Goal: Information Seeking & Learning: Understand process/instructions

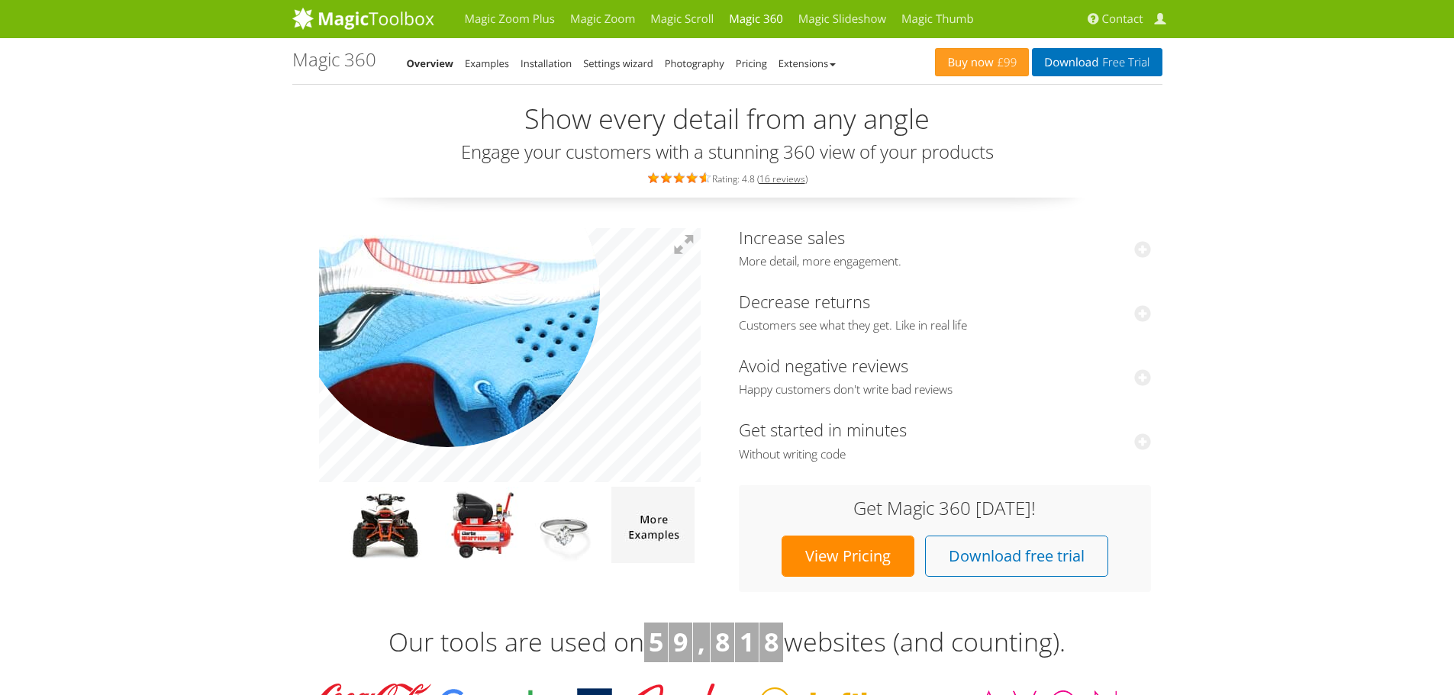
click at [447, 293] on img at bounding box center [571, 416] width 763 height 509
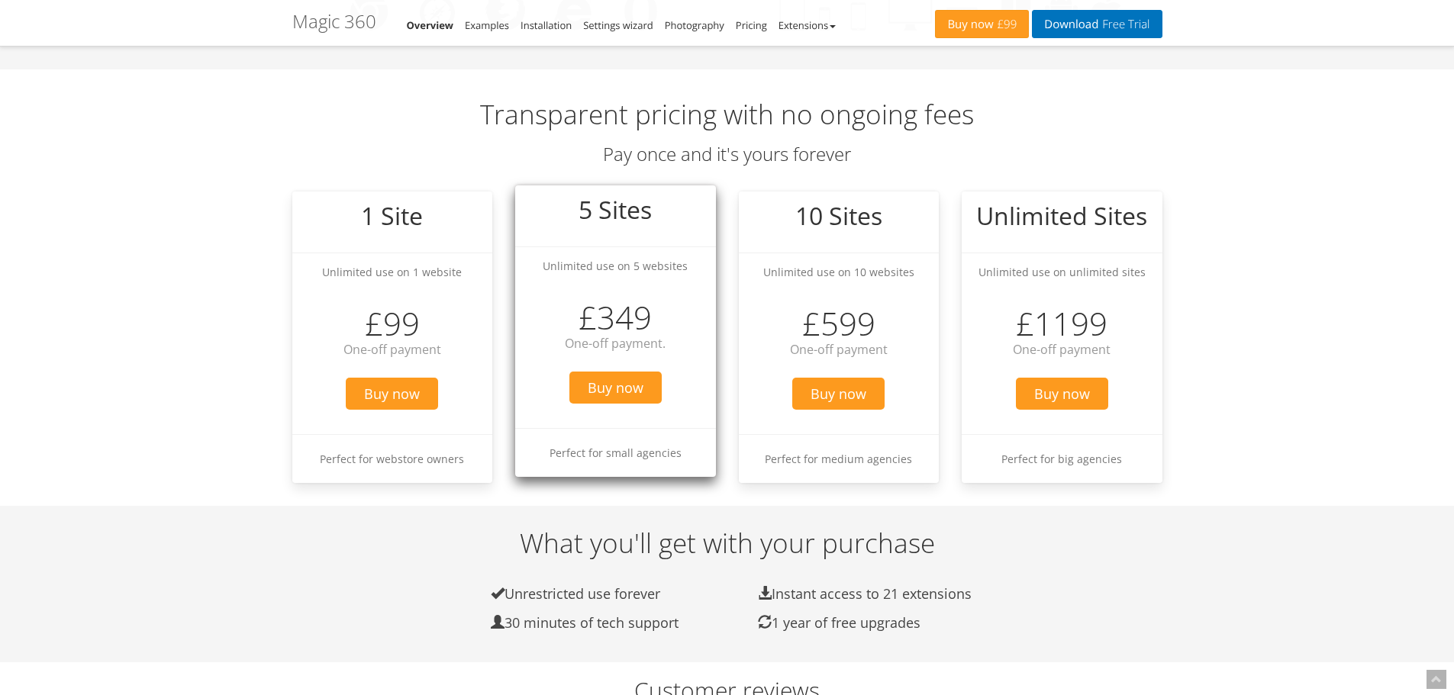
scroll to position [1374, 0]
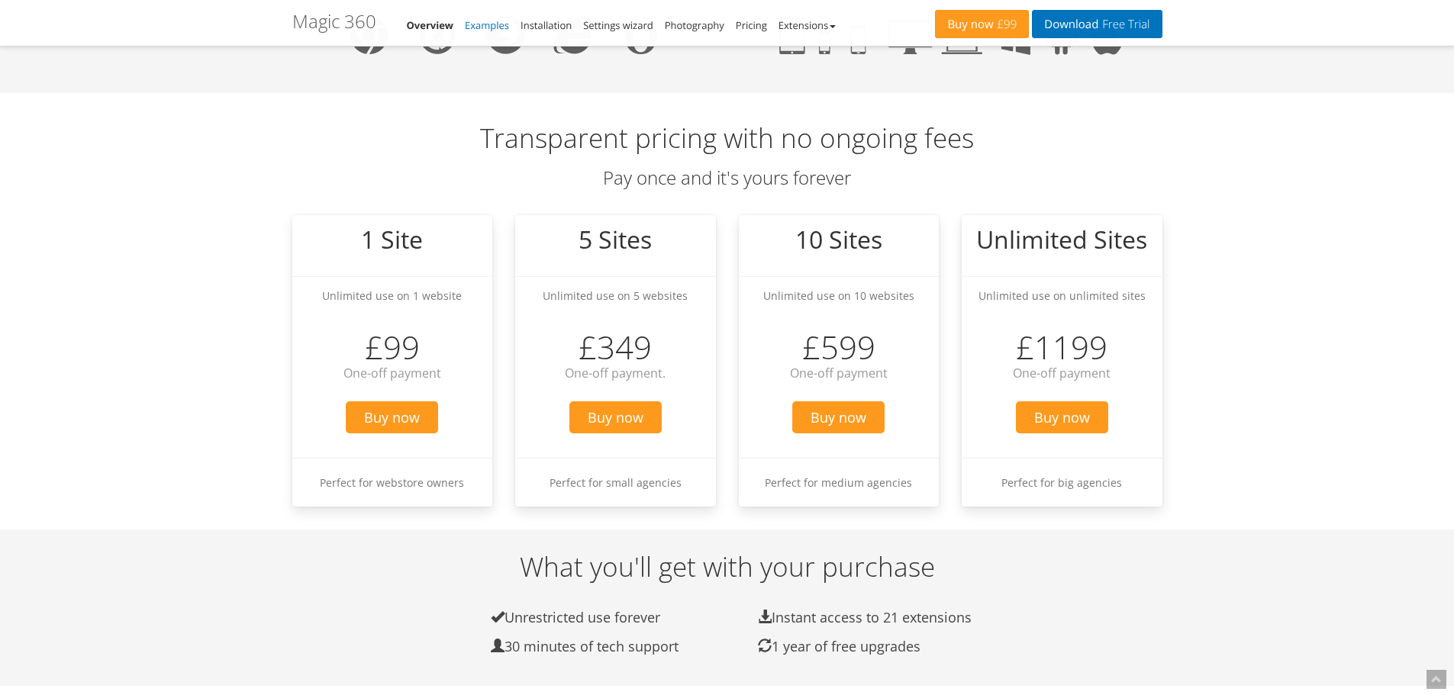
click at [495, 24] on link "Examples" at bounding box center [487, 25] width 44 height 14
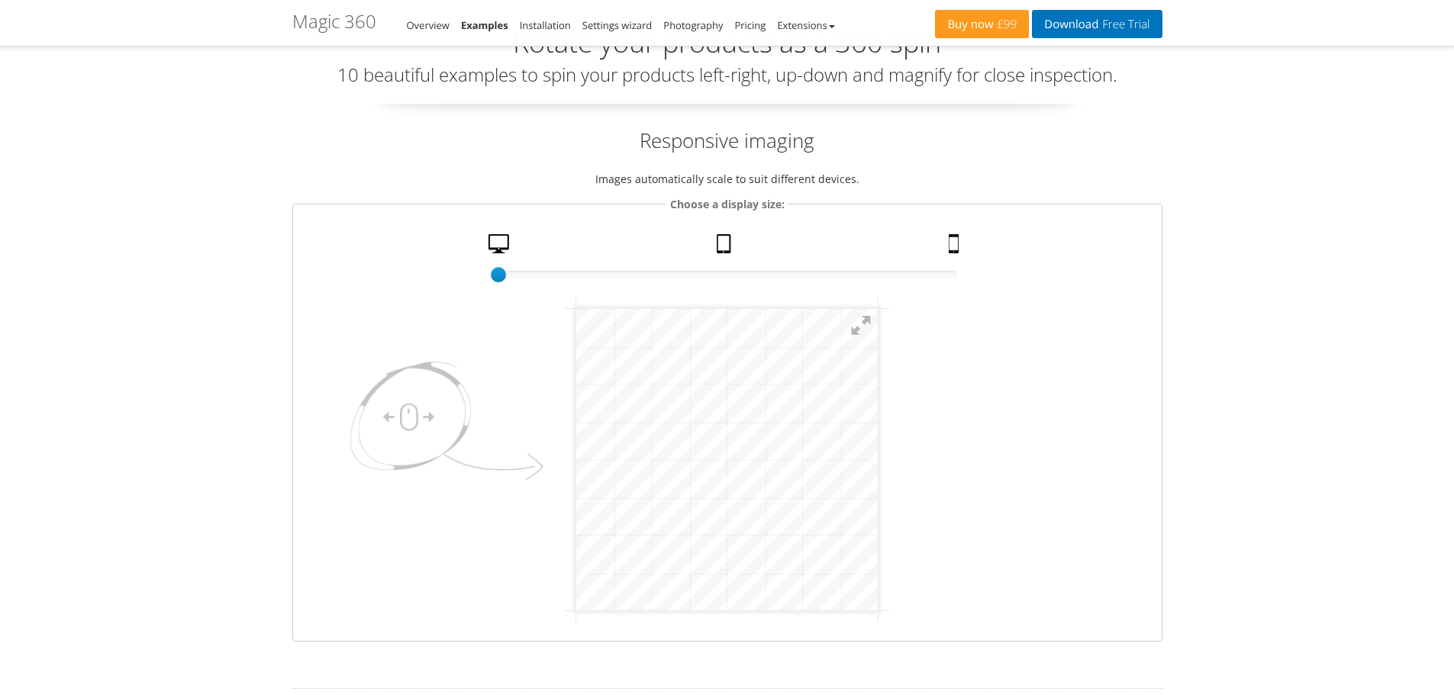
scroll to position [76, 0]
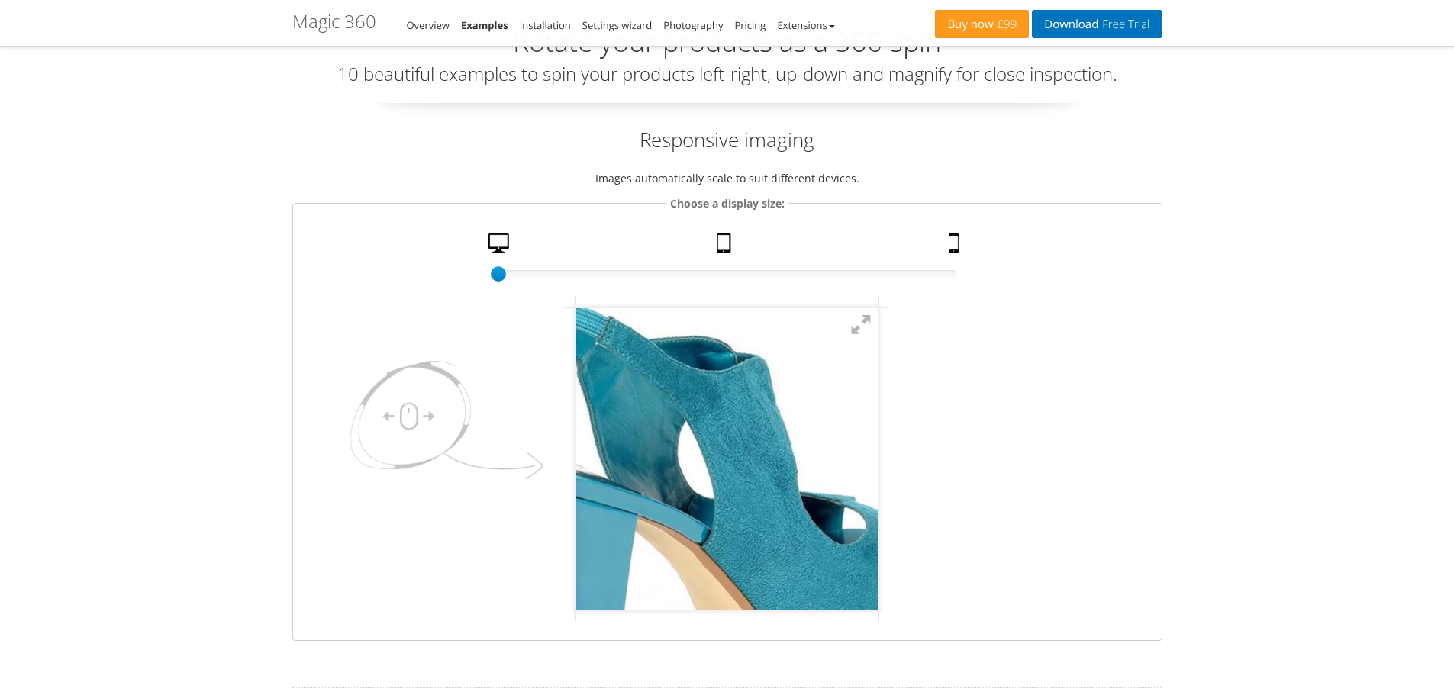
click at [738, 448] on img at bounding box center [730, 495] width 611 height 589
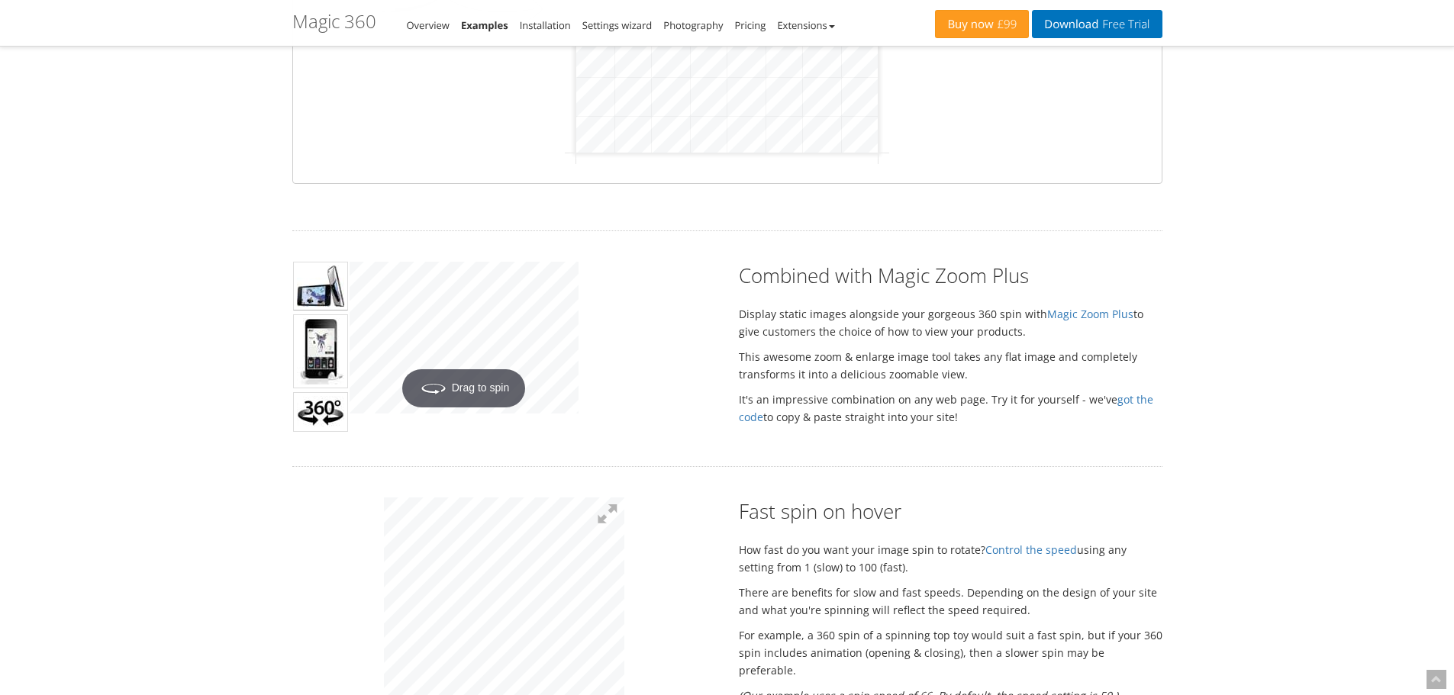
scroll to position [534, 0]
click at [1095, 312] on link "Magic Zoom Plus" at bounding box center [1090, 313] width 86 height 15
click at [669, 285] on div "Hover to zoom" at bounding box center [533, 339] width 366 height 156
click at [337, 282] on img at bounding box center [320, 285] width 55 height 49
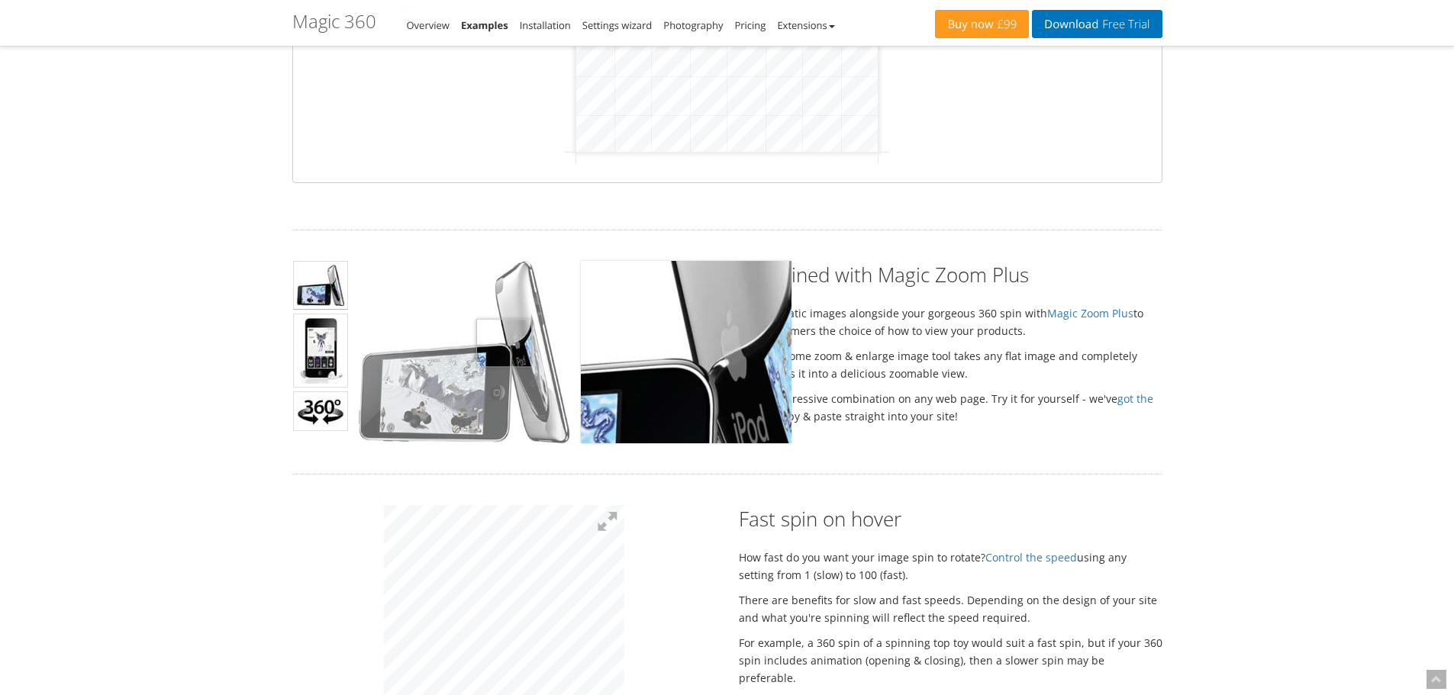
click at [504, 343] on img at bounding box center [464, 352] width 211 height 182
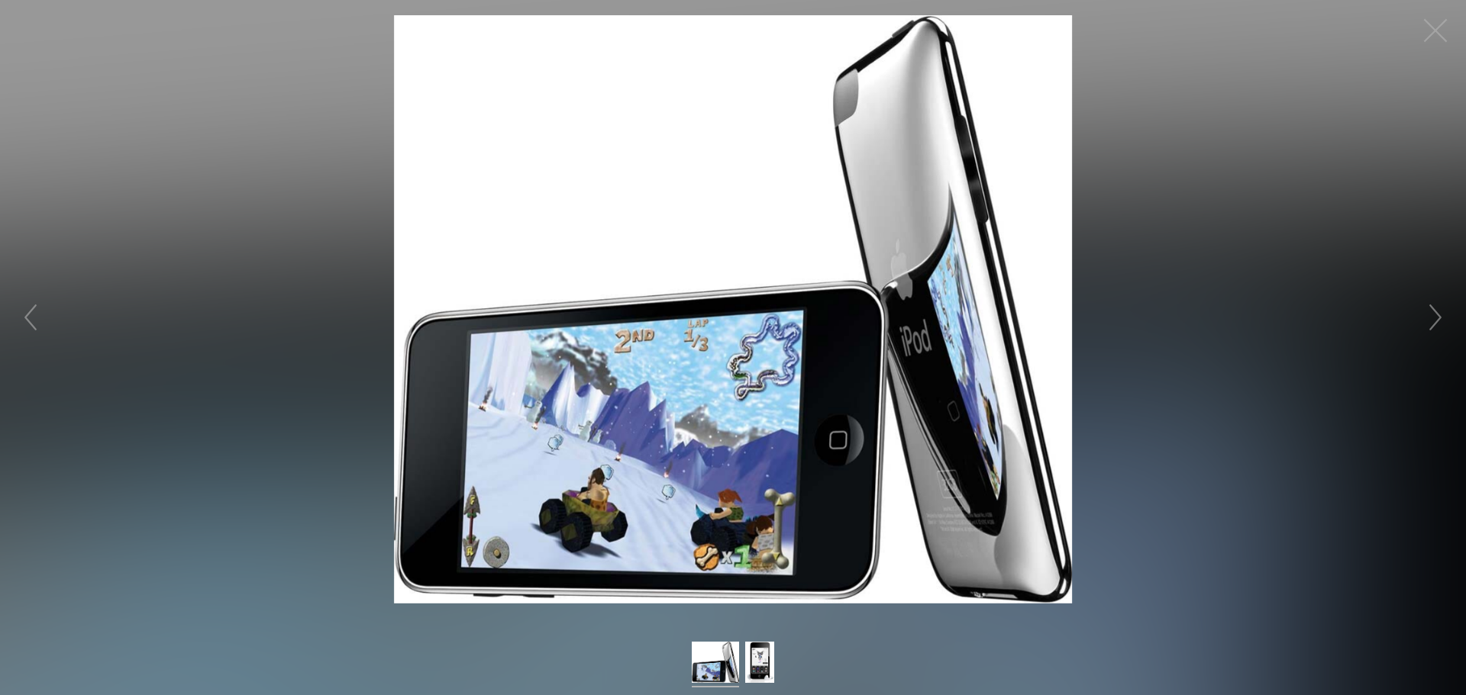
click at [1347, 105] on figure "Click to expand" at bounding box center [733, 309] width 1466 height 589
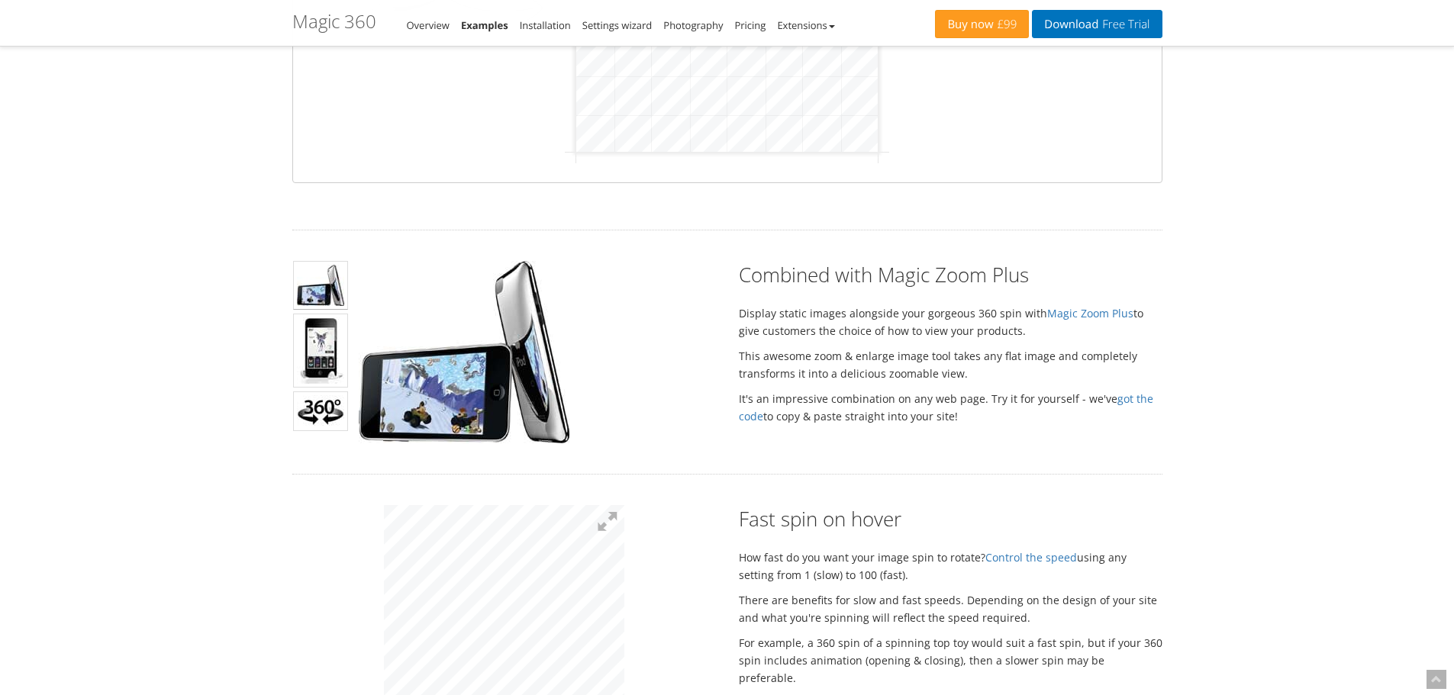
click at [316, 409] on img at bounding box center [320, 412] width 55 height 40
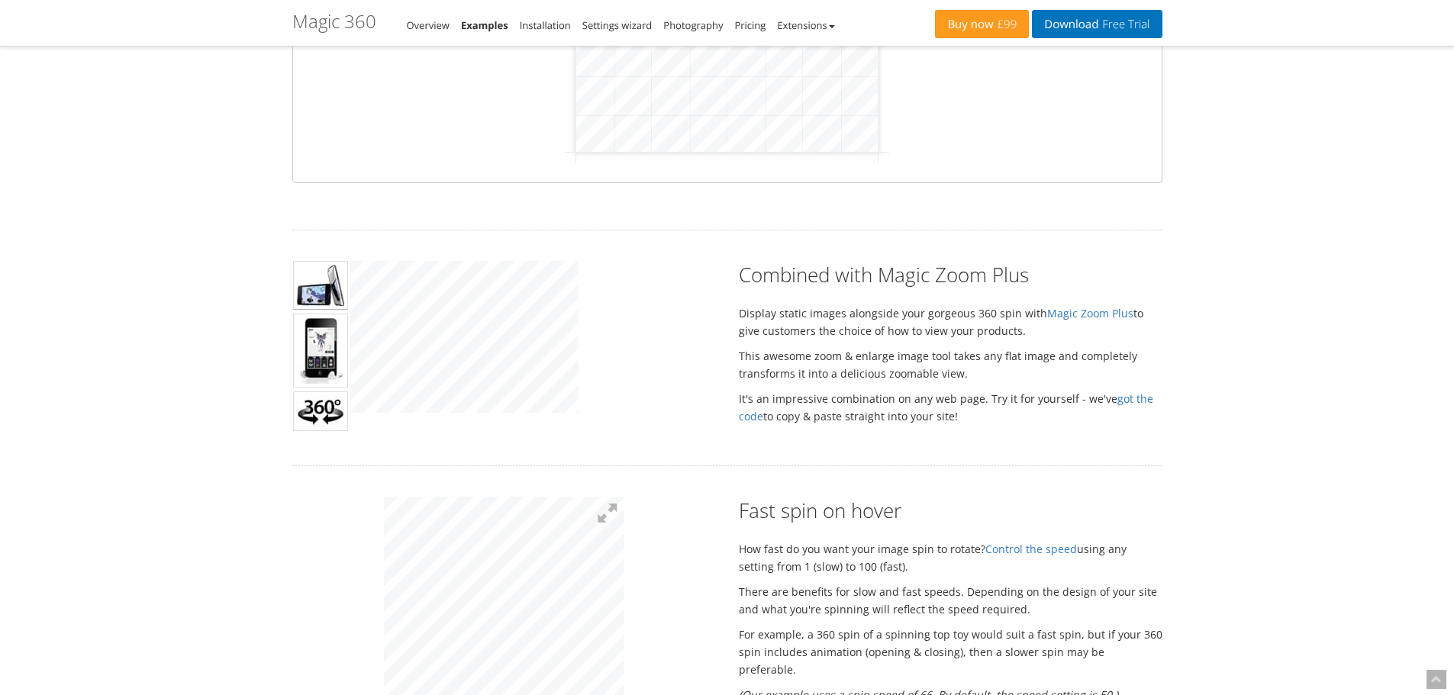
click at [323, 343] on img at bounding box center [320, 351] width 55 height 74
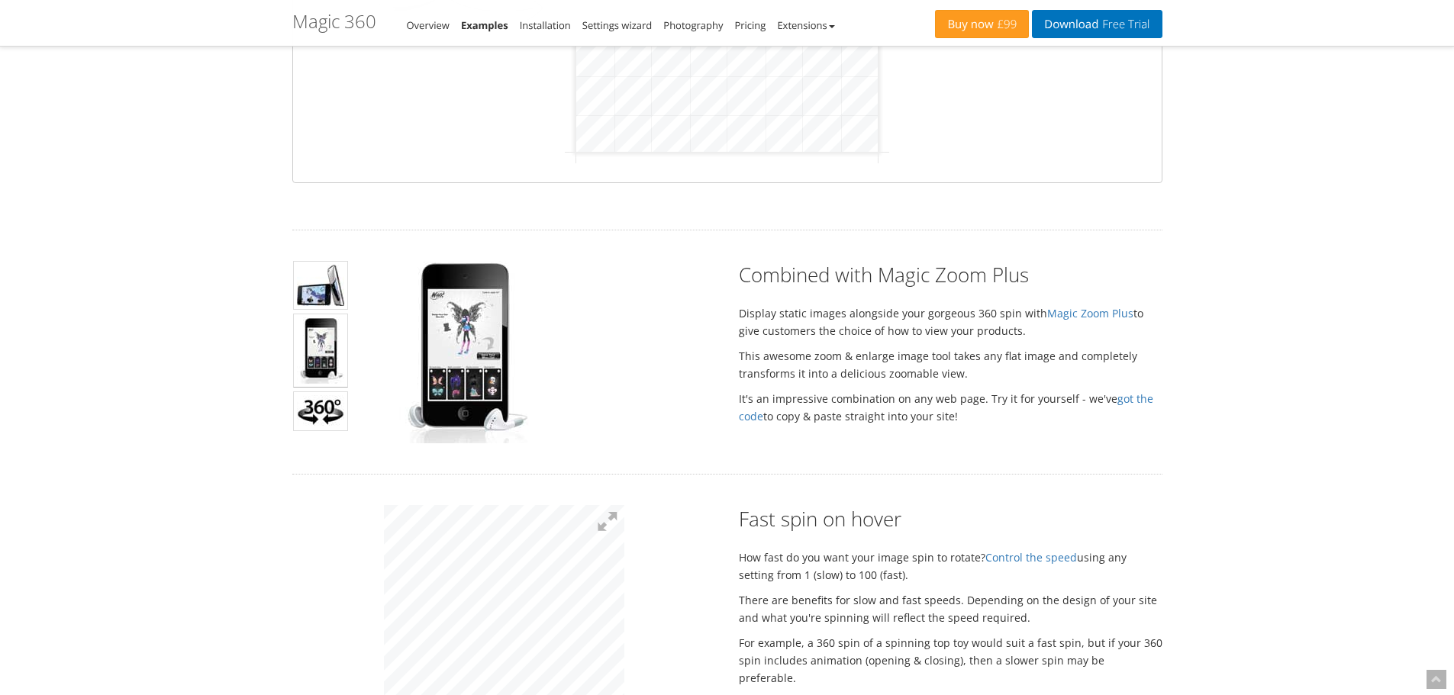
click at [477, 344] on img at bounding box center [464, 352] width 130 height 182
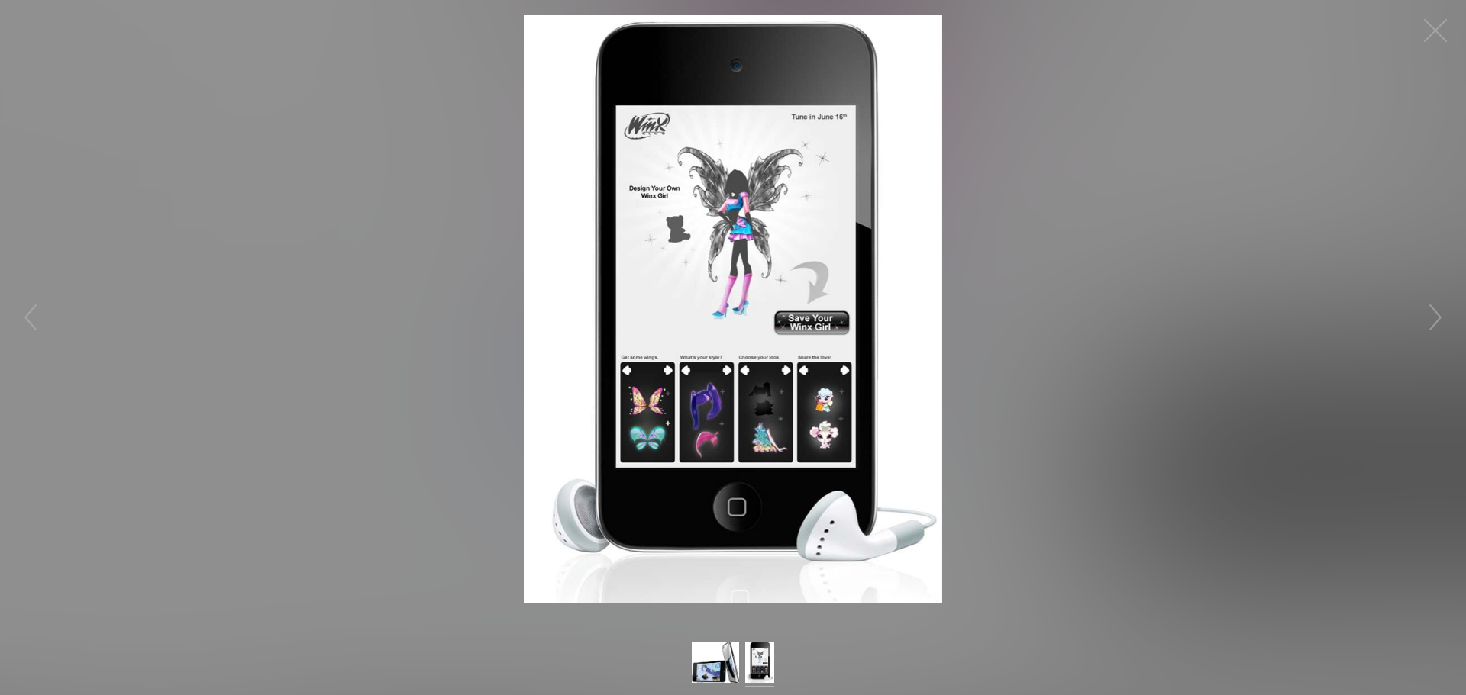
click at [1243, 61] on figure "Click to expand" at bounding box center [733, 309] width 1466 height 589
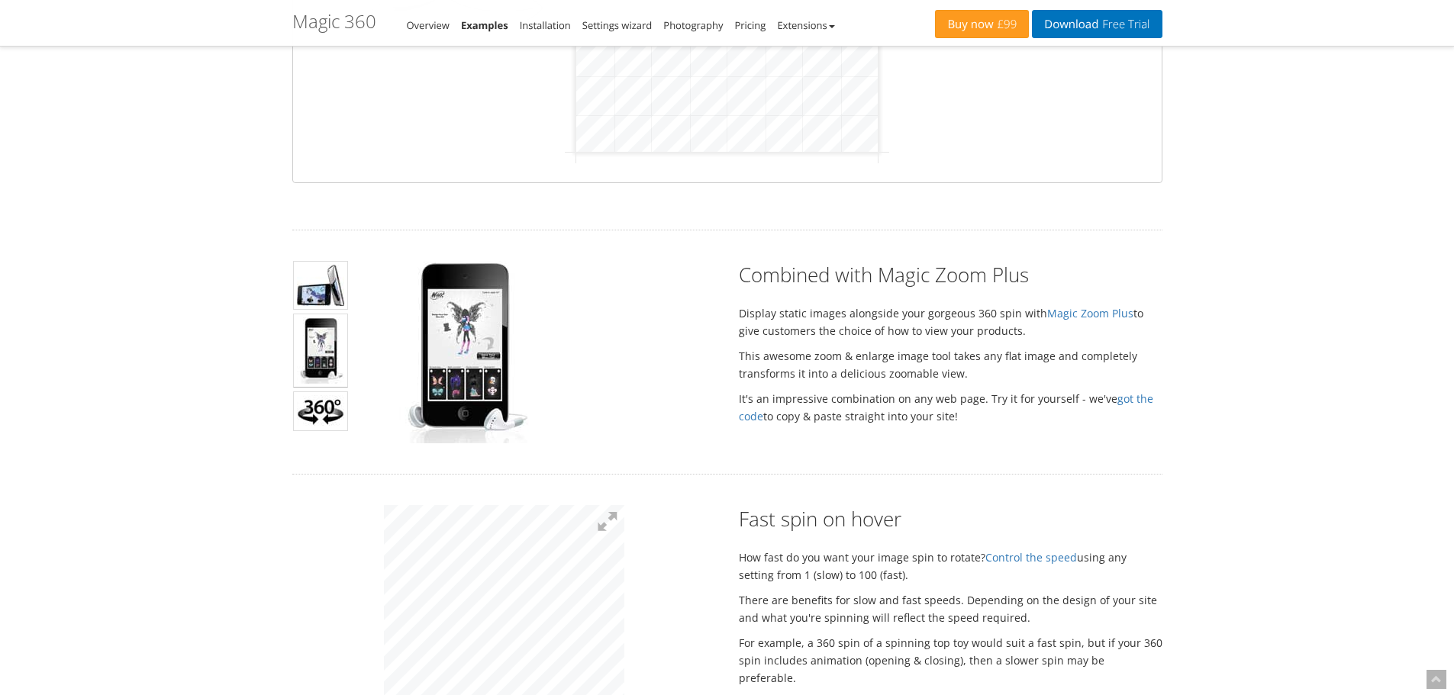
click at [324, 408] on img at bounding box center [320, 412] width 55 height 40
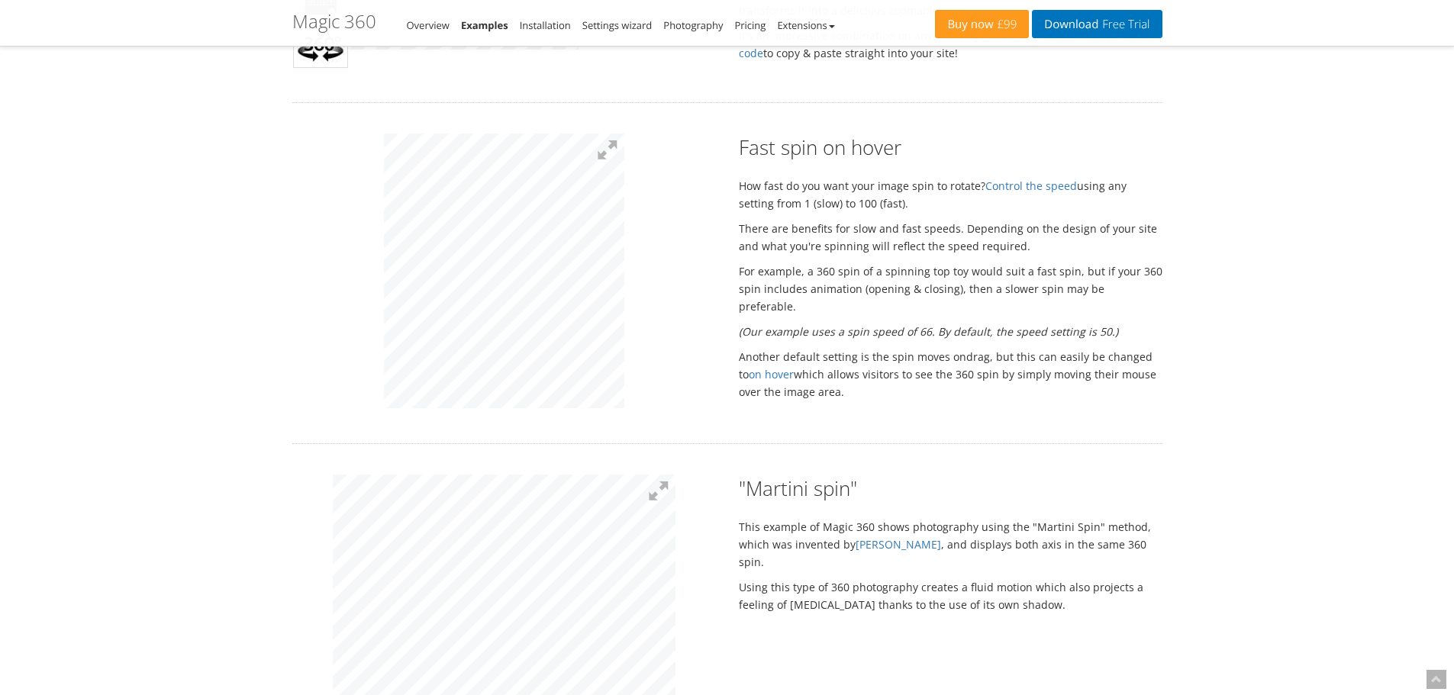
scroll to position [840, 0]
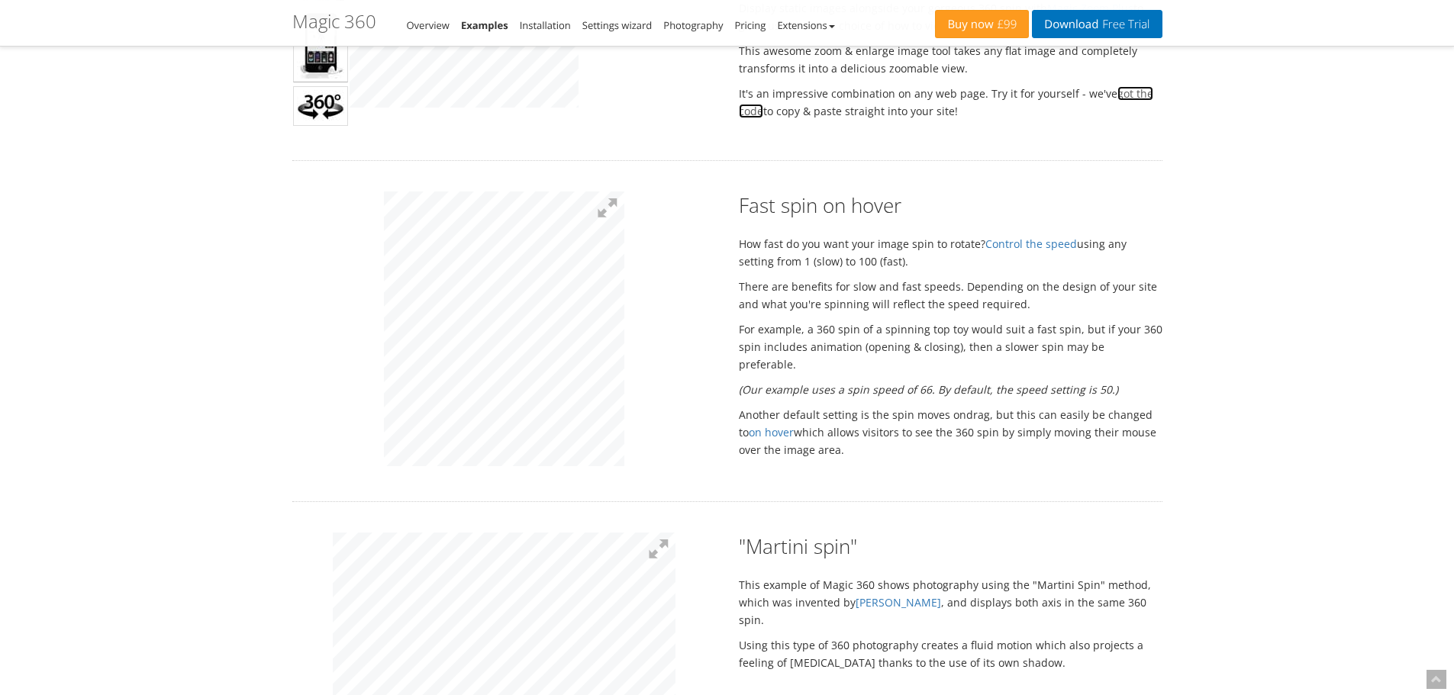
click at [1127, 95] on link "got the code" at bounding box center [946, 102] width 414 height 32
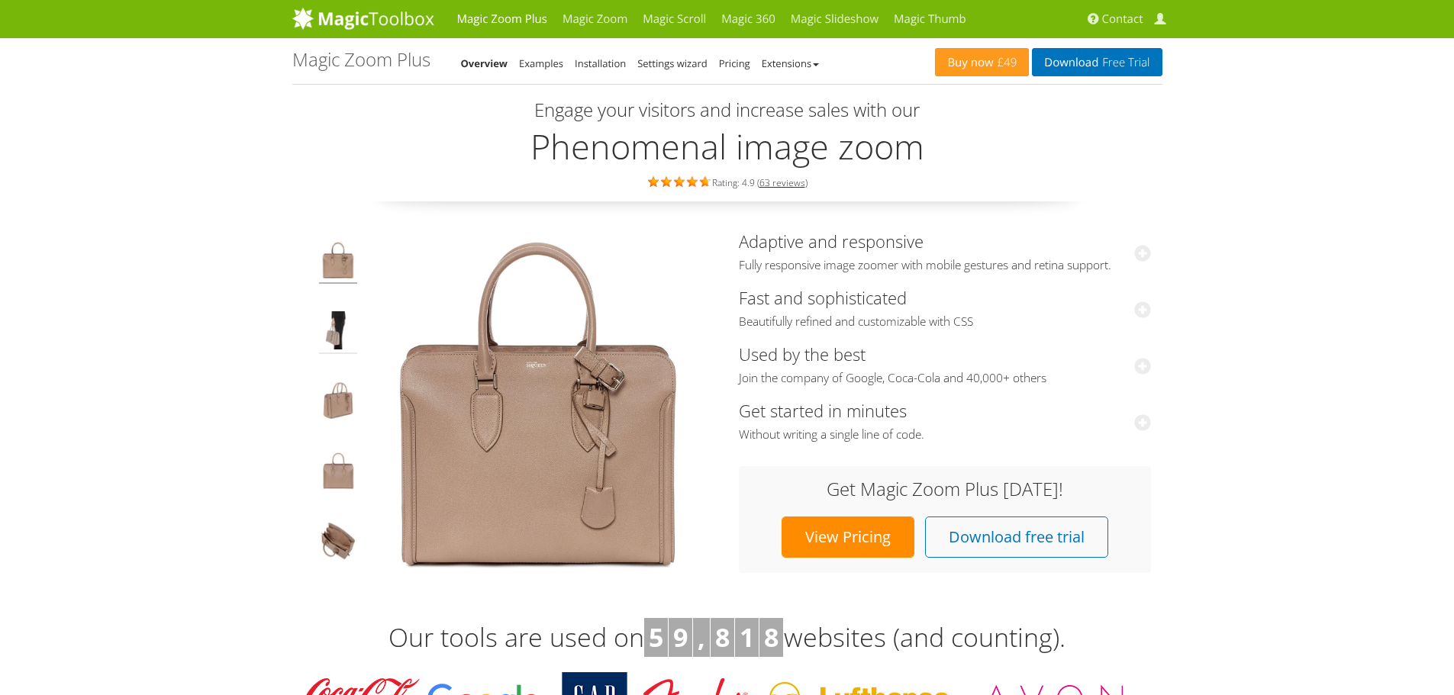
click at [333, 331] on img at bounding box center [338, 332] width 38 height 43
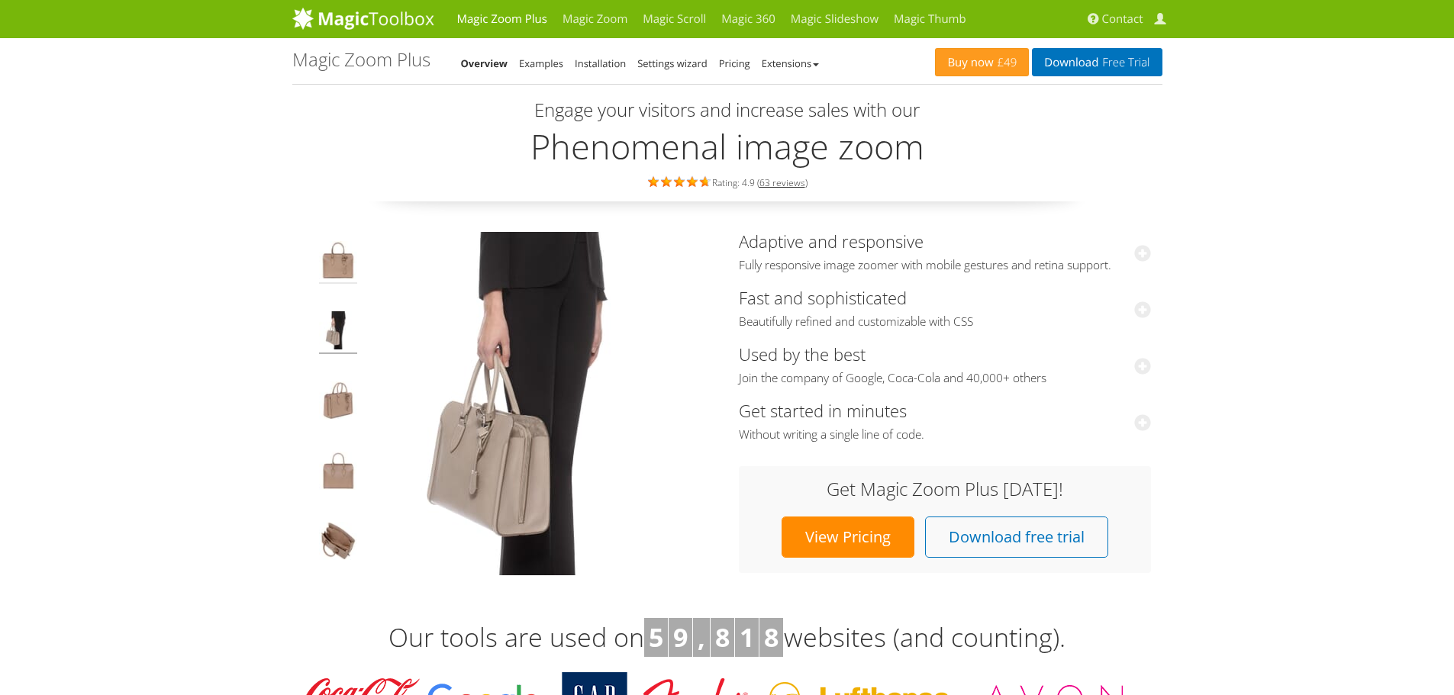
click at [337, 276] on img at bounding box center [338, 262] width 38 height 43
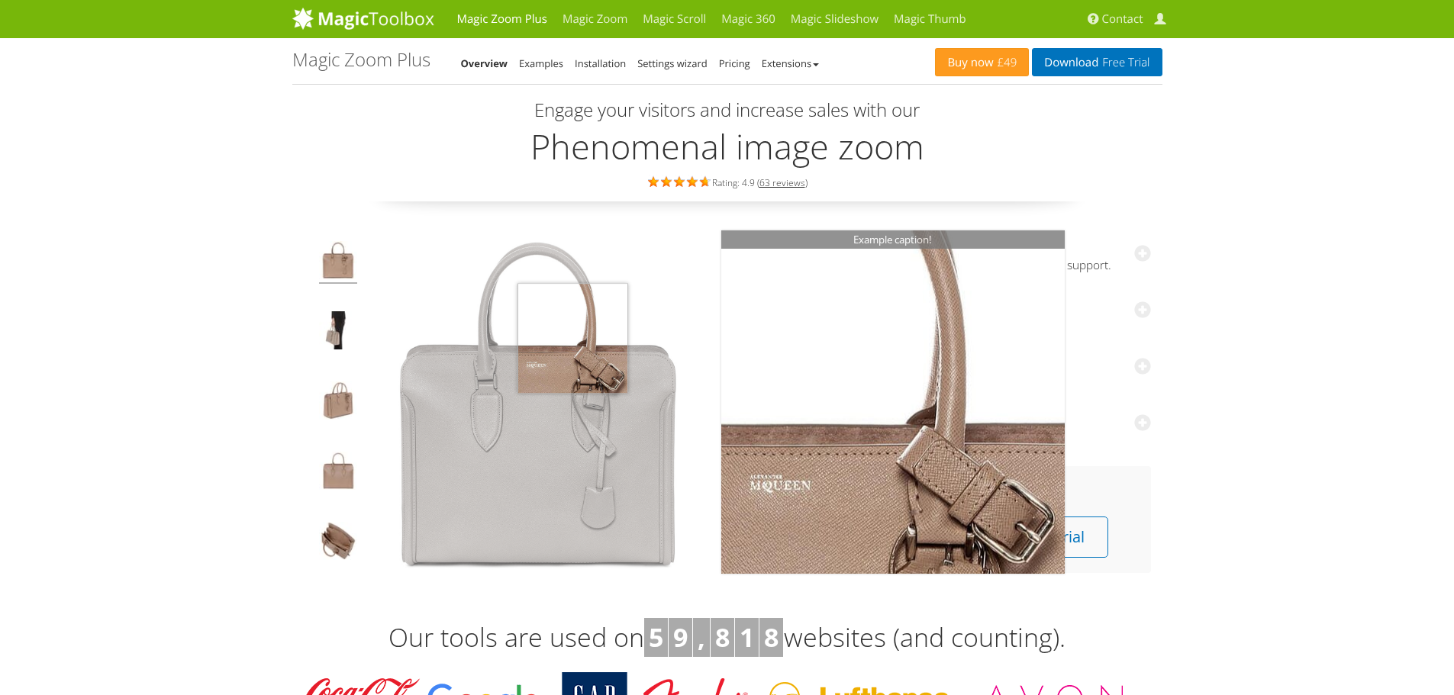
click at [572, 337] on img at bounding box center [537, 403] width 343 height 343
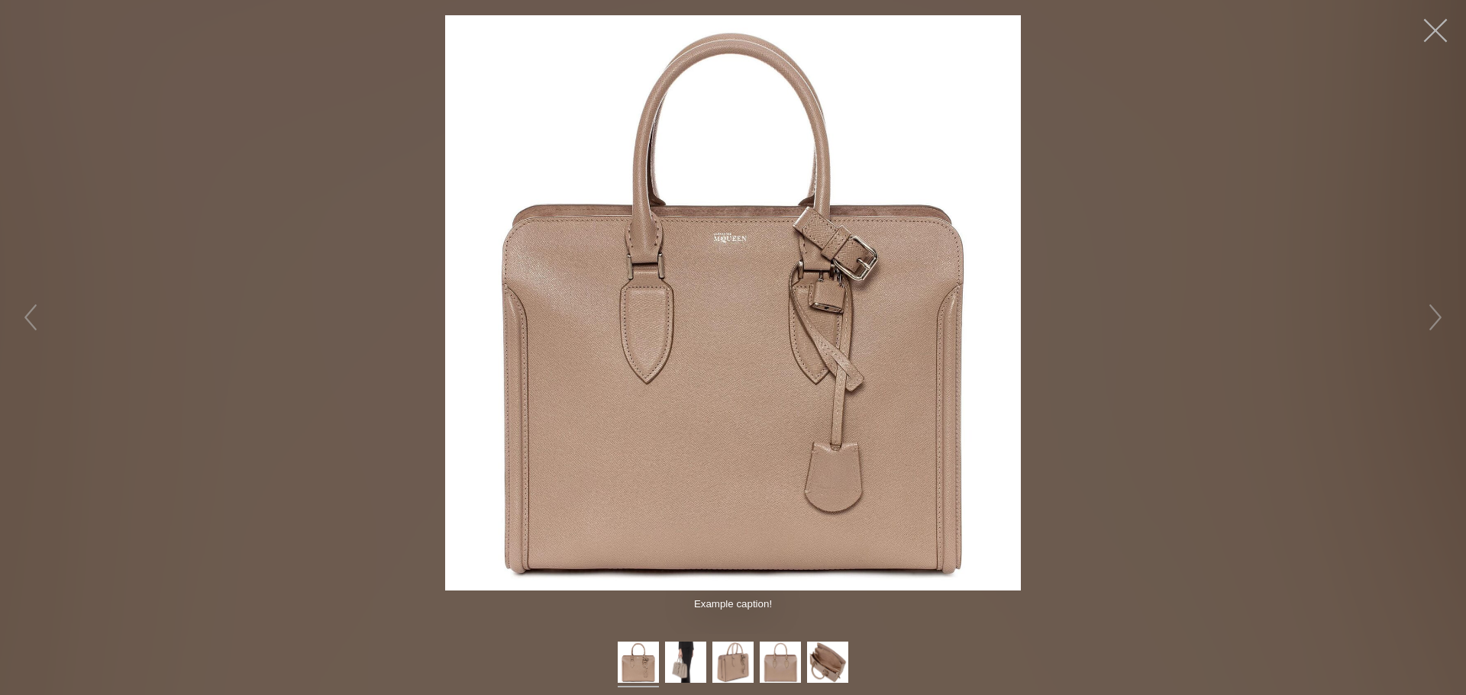
click at [1445, 27] on button "button" at bounding box center [1435, 31] width 46 height 46
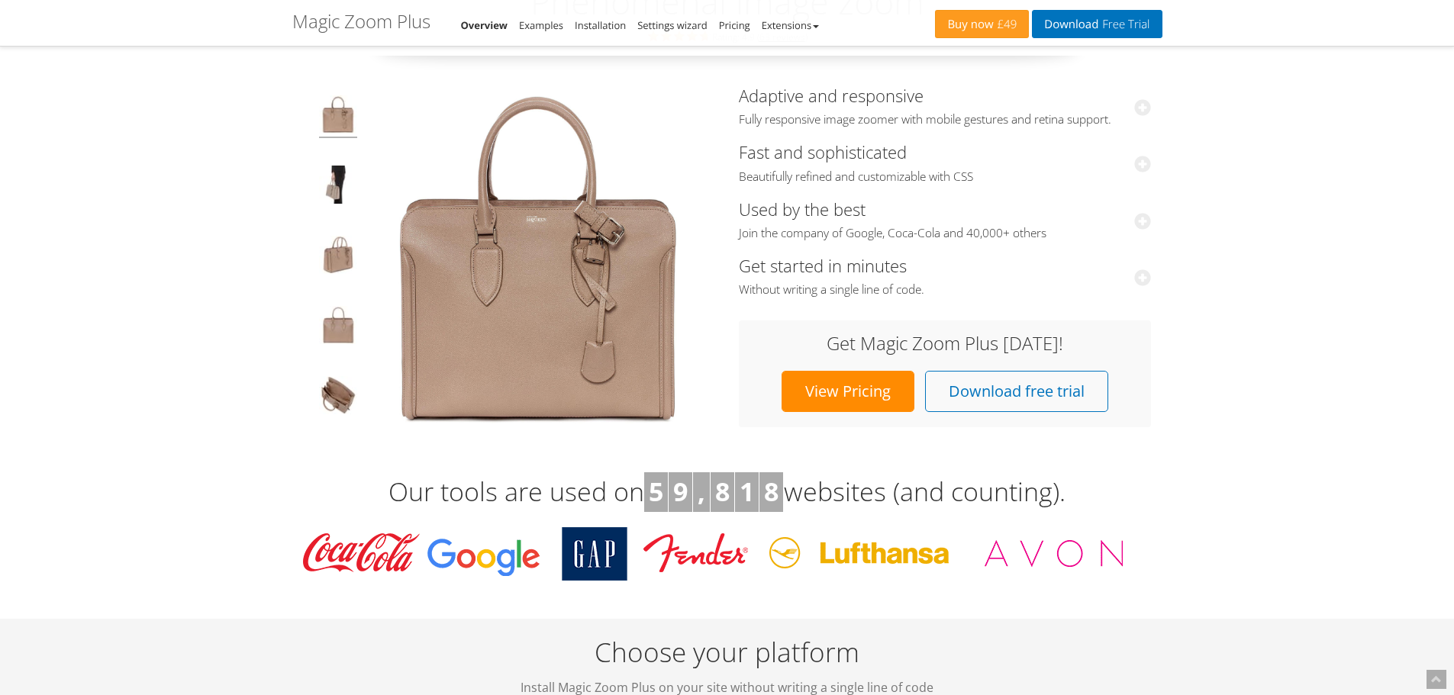
scroll to position [382, 0]
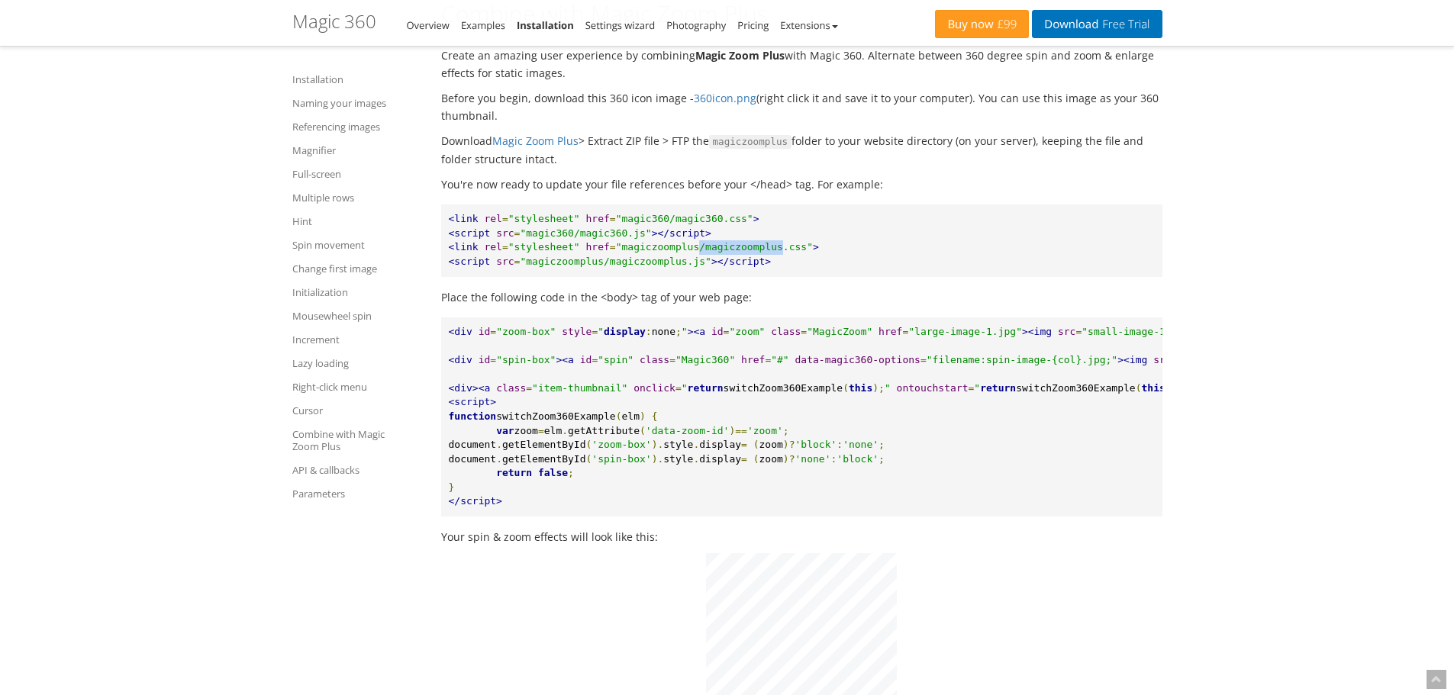
drag, startPoint x: 679, startPoint y: 312, endPoint x: 755, endPoint y: 311, distance: 75.6
click at [755, 253] on span ""magiczoomplus/magiczoomplus.css"" at bounding box center [714, 246] width 197 height 11
copy span "/magiczoomplus"
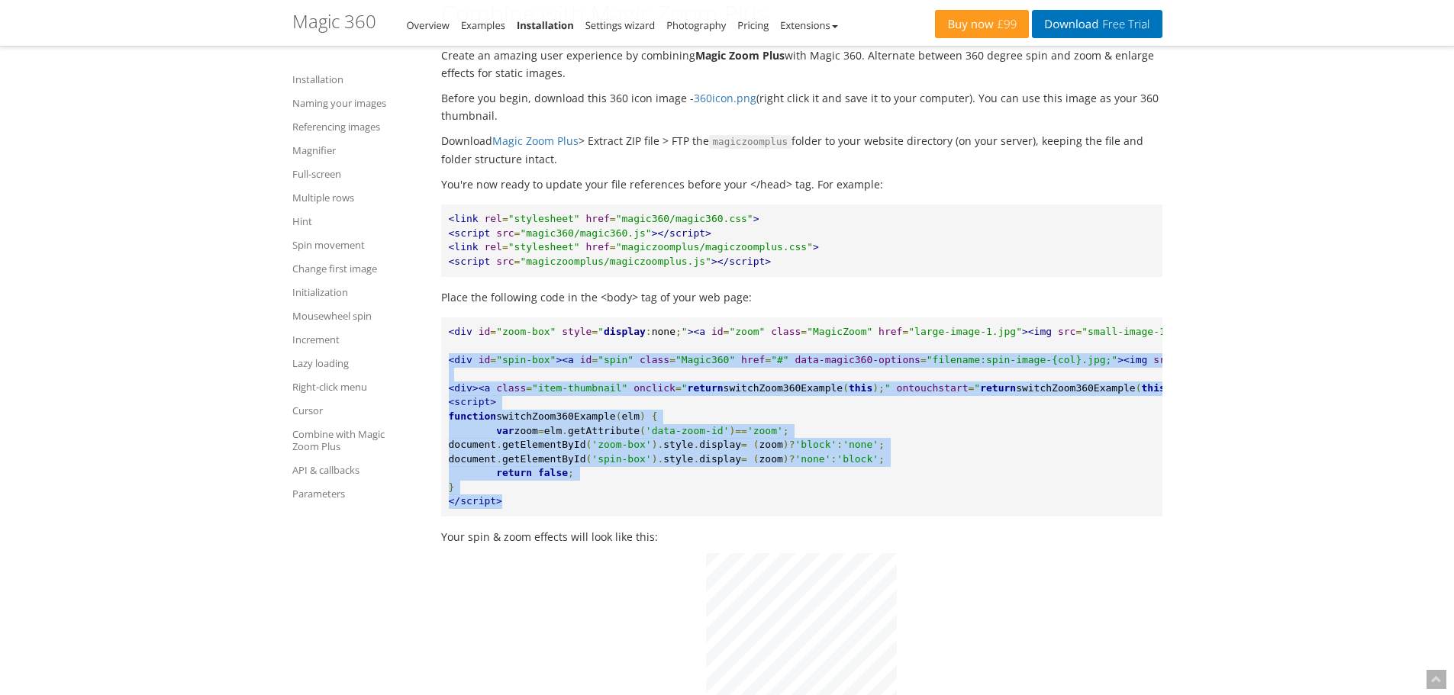
drag, startPoint x: 535, startPoint y: 563, endPoint x: 435, endPoint y: 426, distance: 169.9
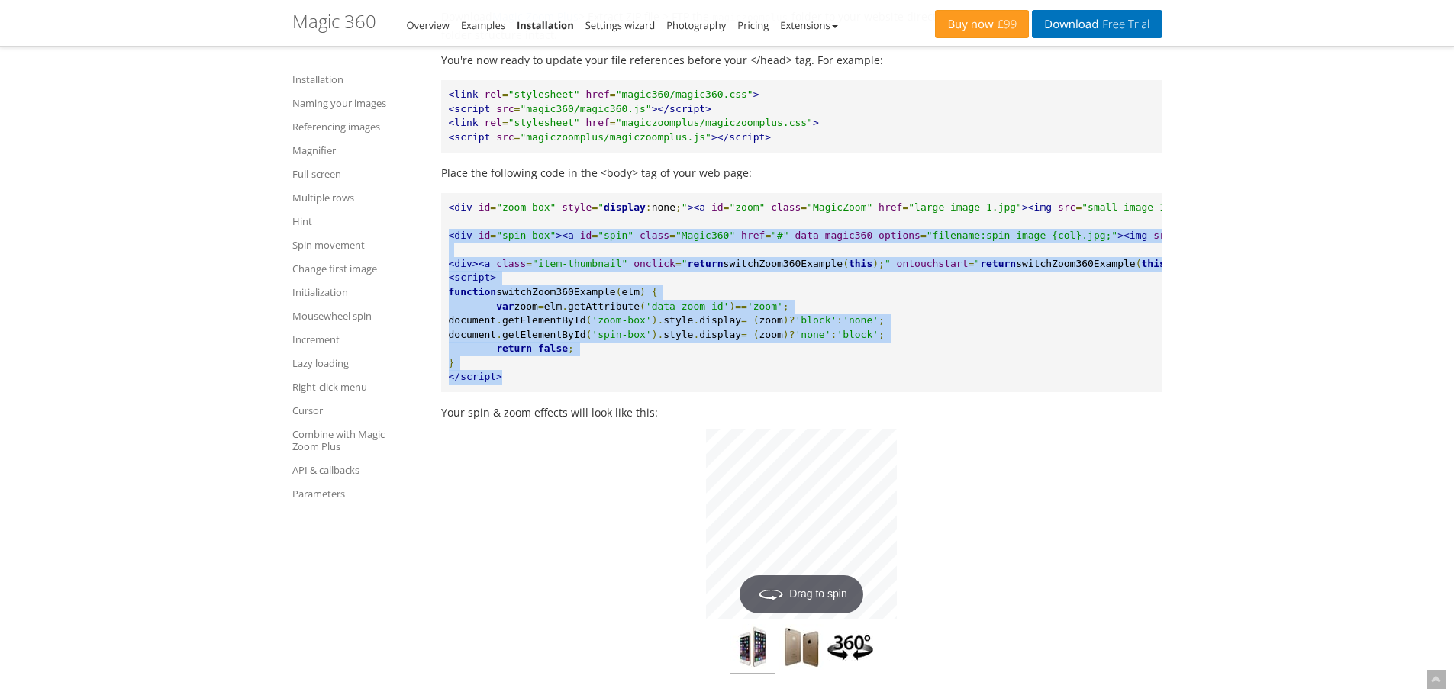
scroll to position [12660, 0]
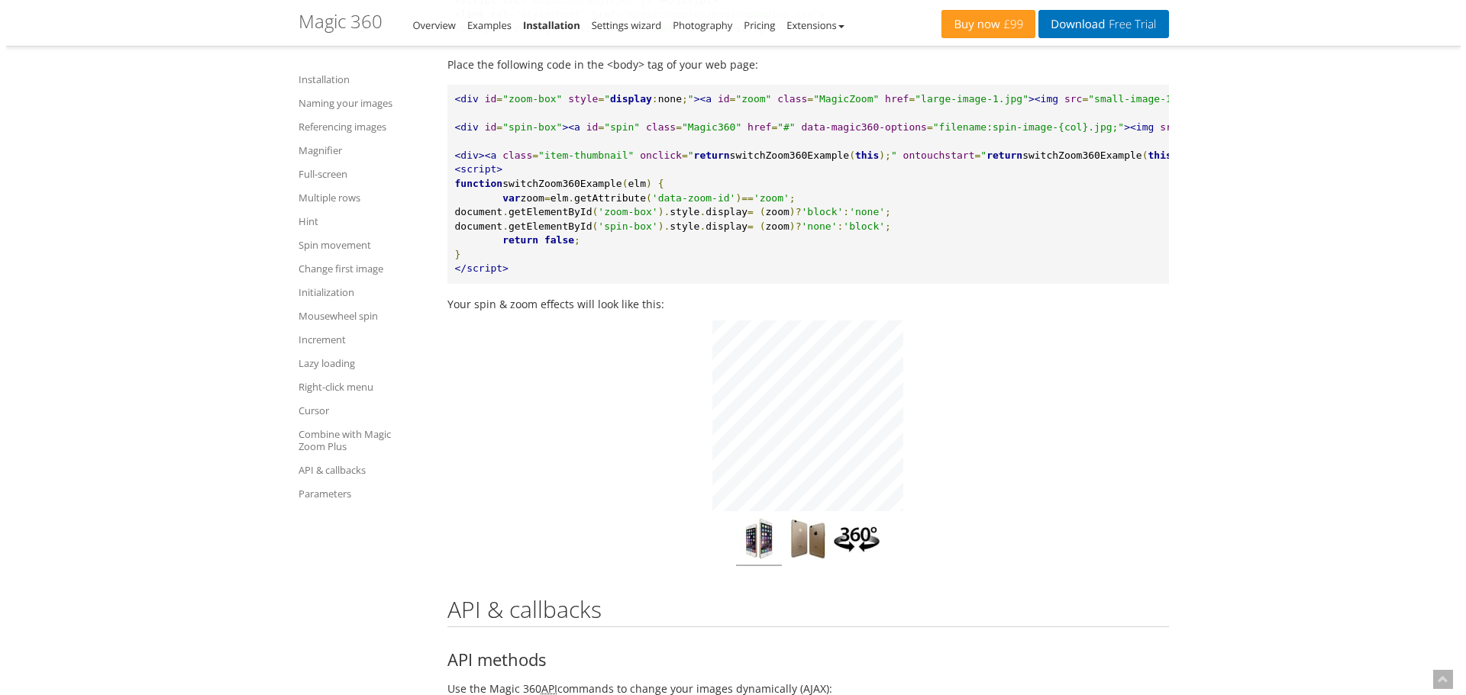
scroll to position [12889, 0]
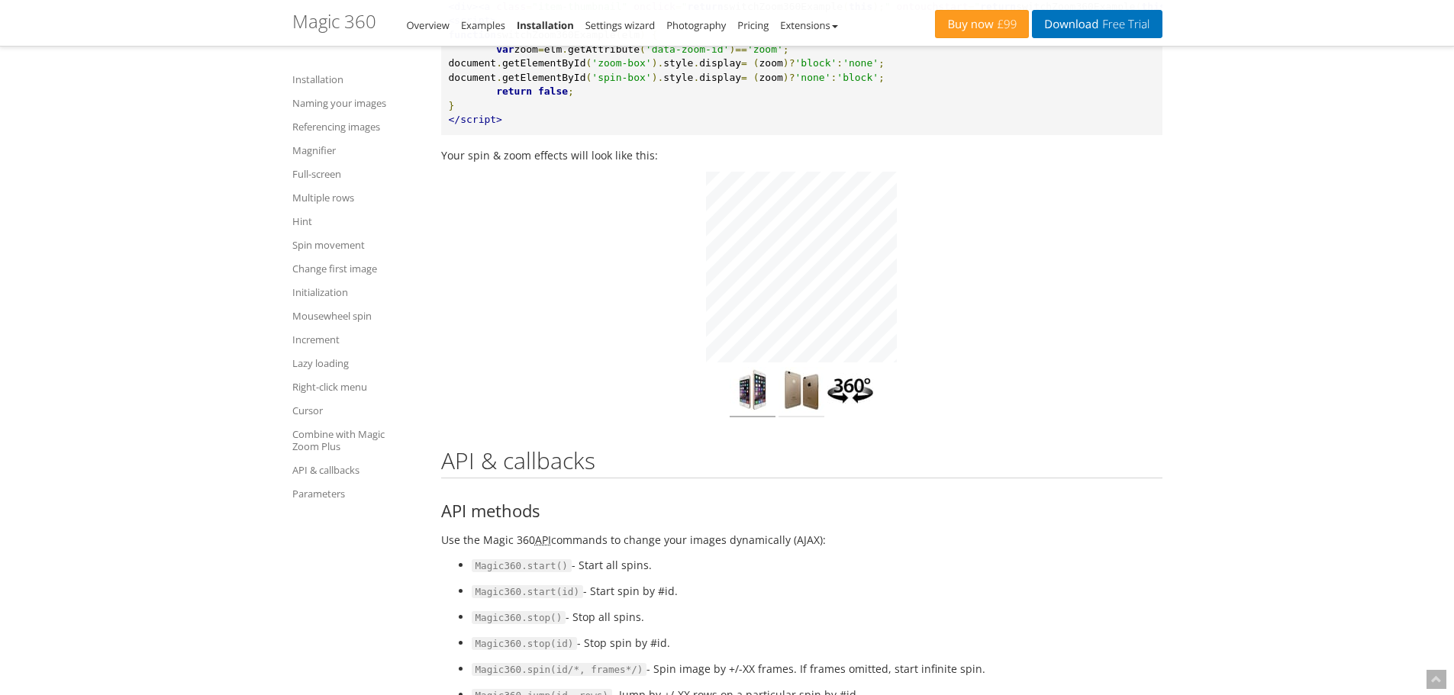
click at [801, 418] on img at bounding box center [802, 392] width 46 height 50
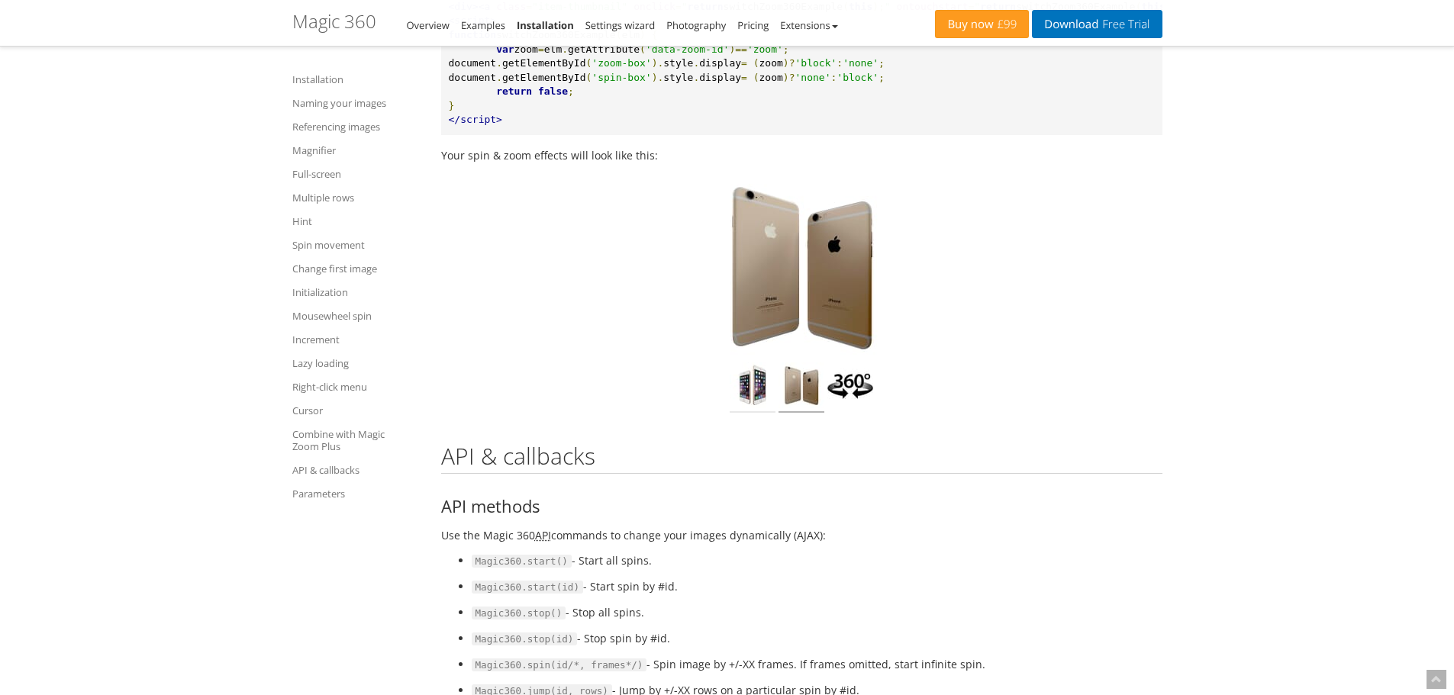
click at [753, 413] on img at bounding box center [753, 388] width 46 height 50
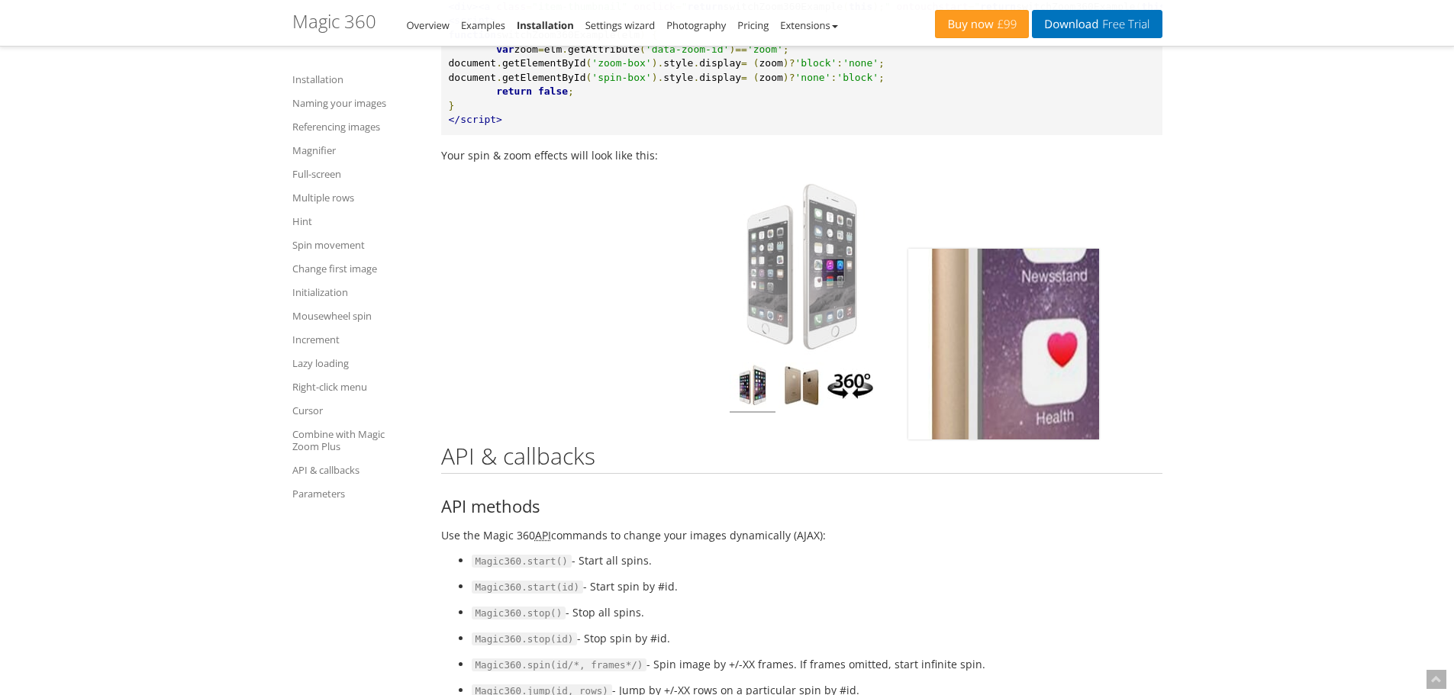
click at [833, 347] on img at bounding box center [801, 267] width 191 height 191
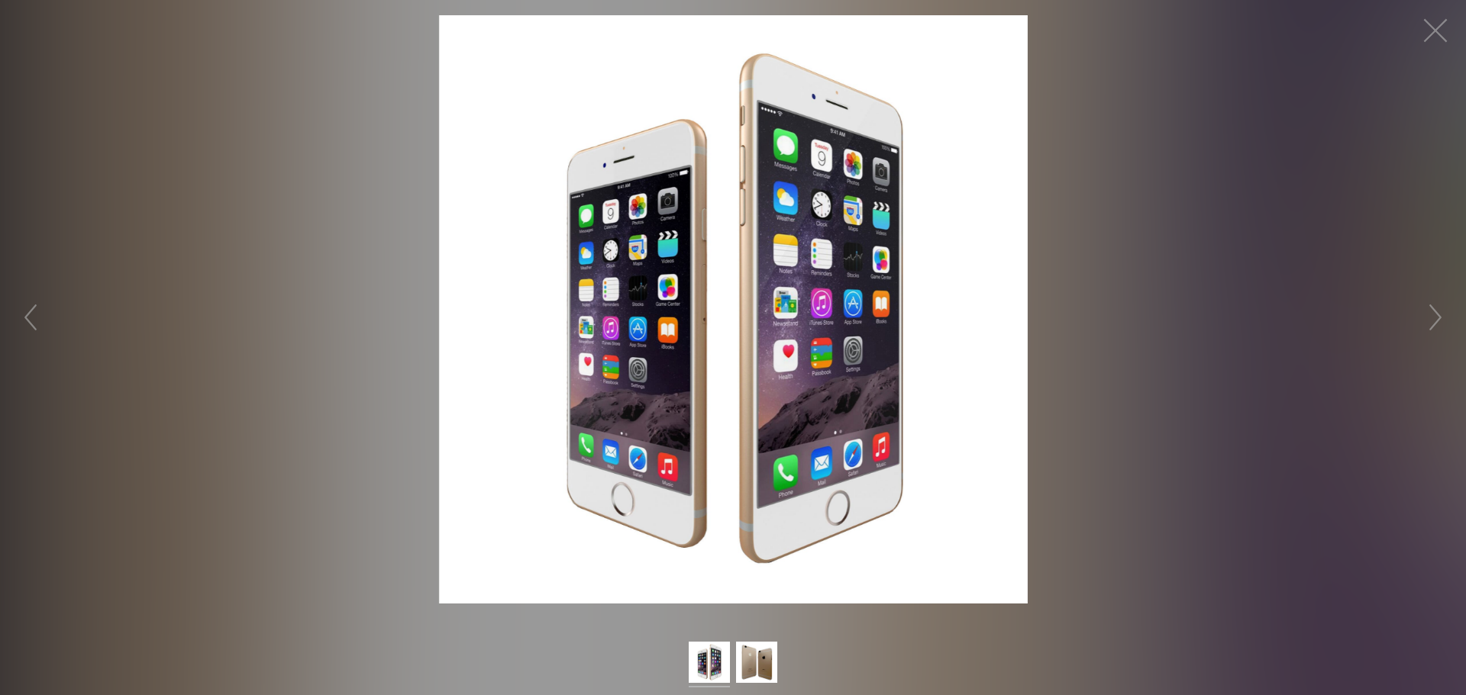
click at [1189, 314] on figure "Click to expand" at bounding box center [733, 309] width 1466 height 589
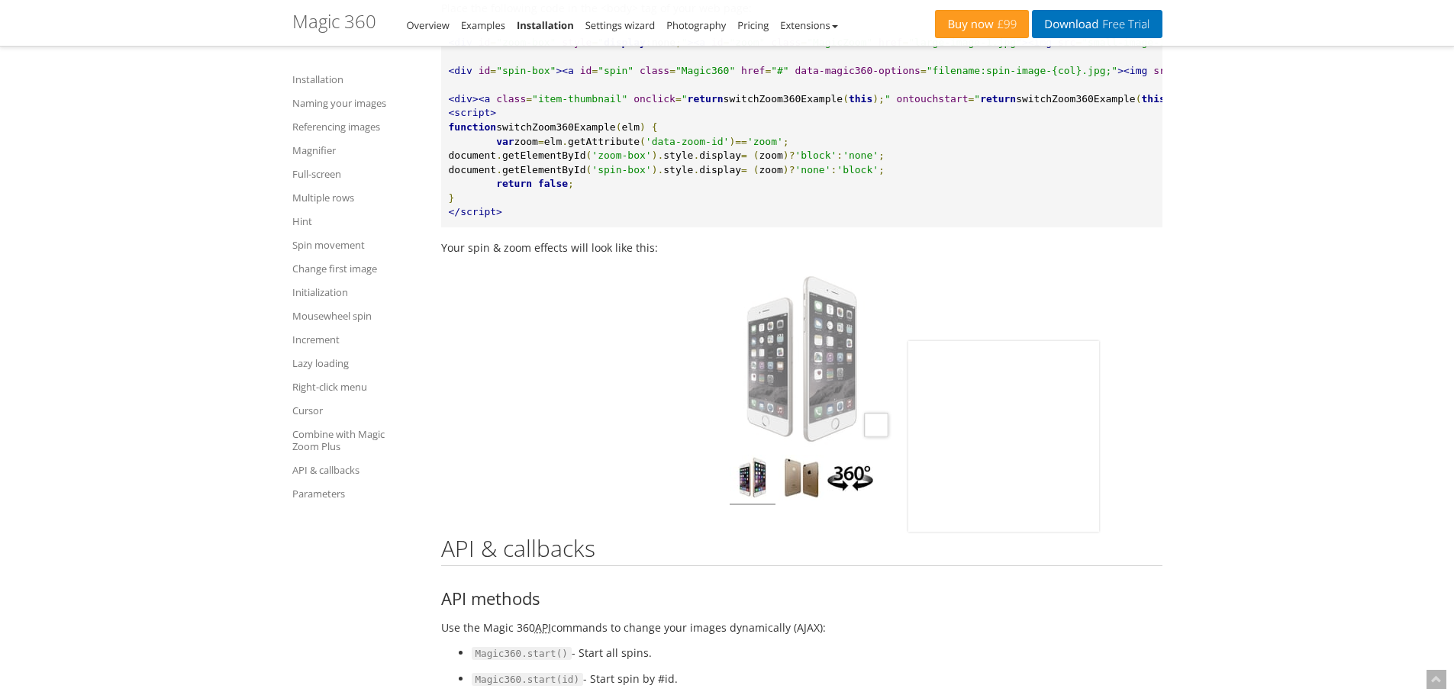
scroll to position [12812, 0]
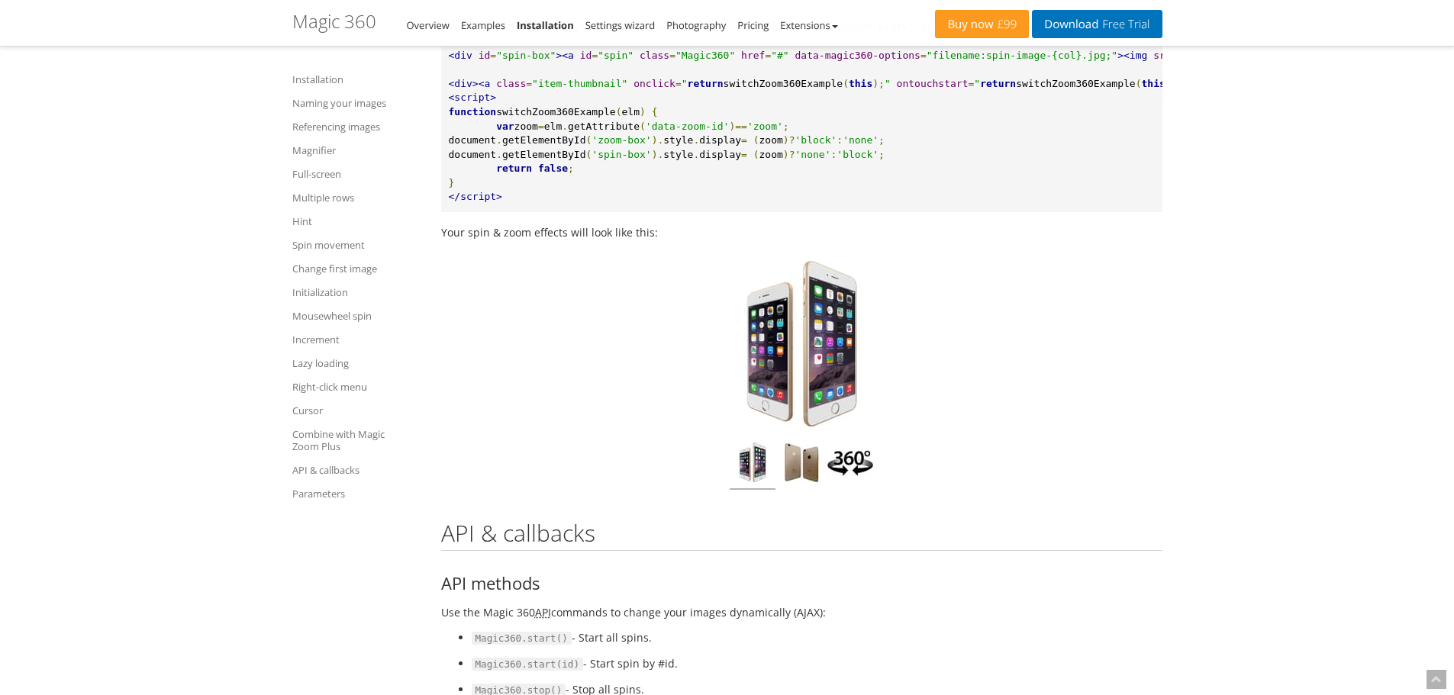
click at [857, 490] on img at bounding box center [850, 465] width 46 height 50
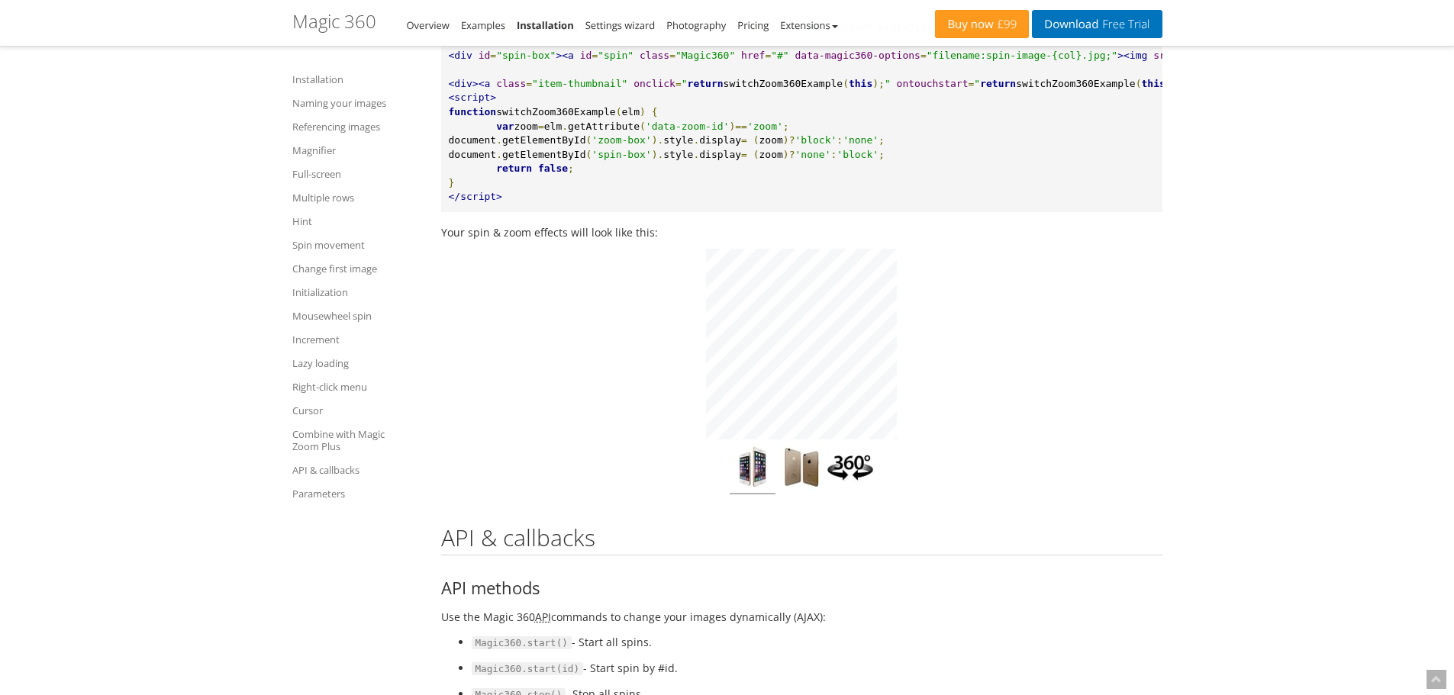
click at [802, 444] on div at bounding box center [801, 346] width 229 height 195
click at [801, 495] on img at bounding box center [802, 469] width 46 height 50
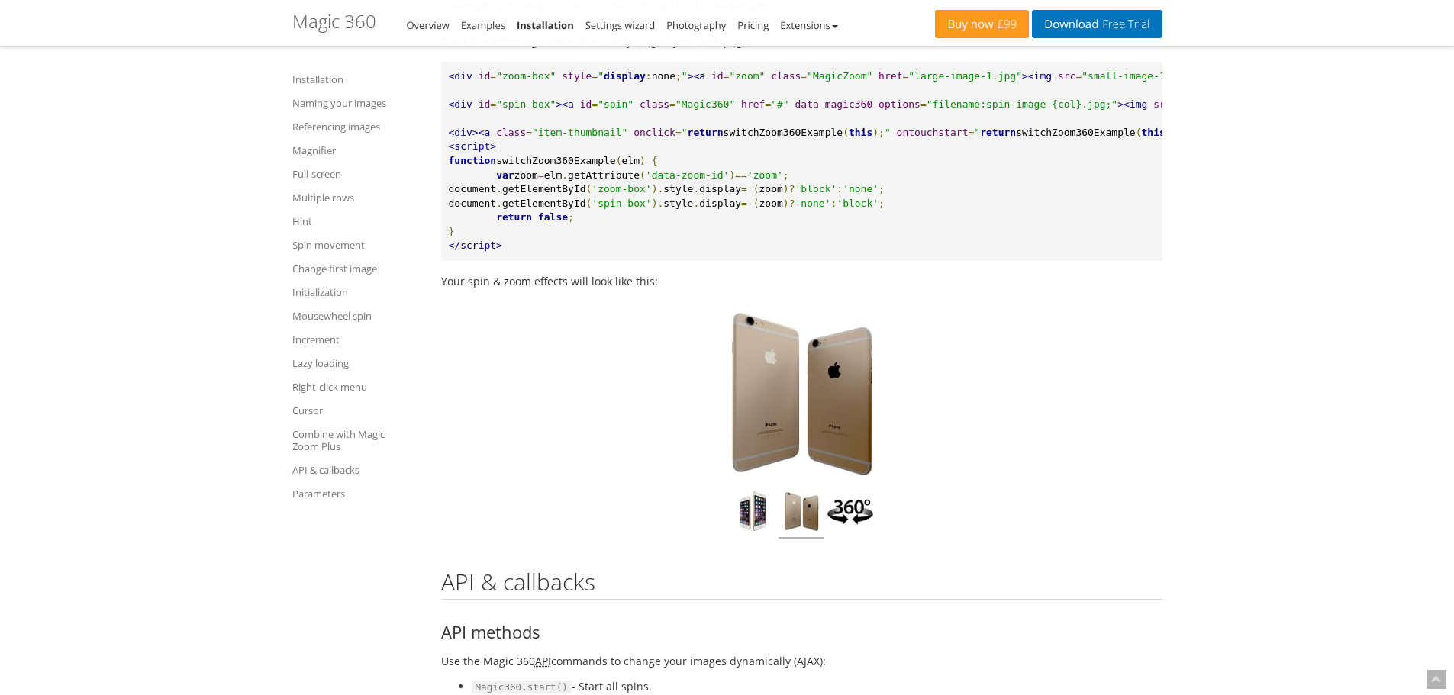
scroll to position [12736, 0]
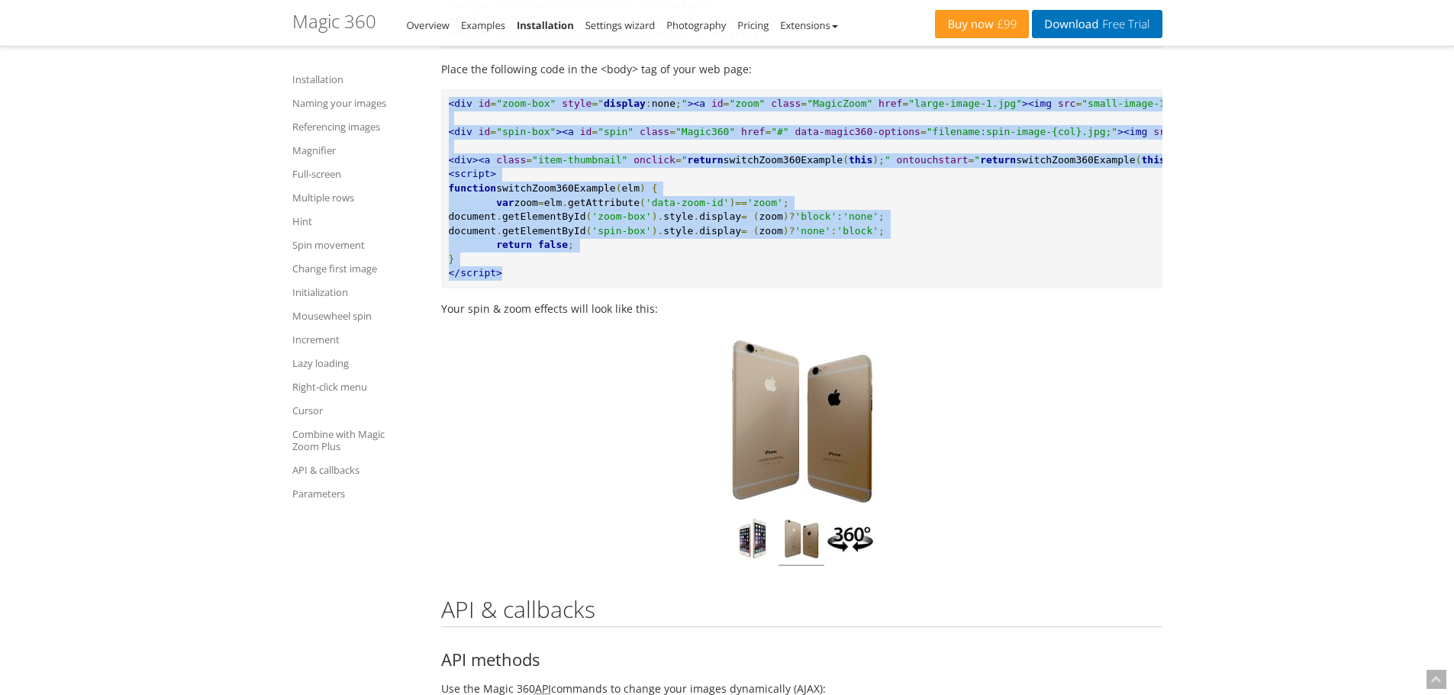
drag, startPoint x: 518, startPoint y: 340, endPoint x: 437, endPoint y: 155, distance: 201.7
copy pre "<div id = "zoom-box" style = " display : none ; " ><a id = "zoom" class = "Magi…"
click at [609, 237] on pre "<div id = "zoom-box" style = " display : none ; " ><a id = "zoom" class = "Magi…" at bounding box center [801, 188] width 721 height 199
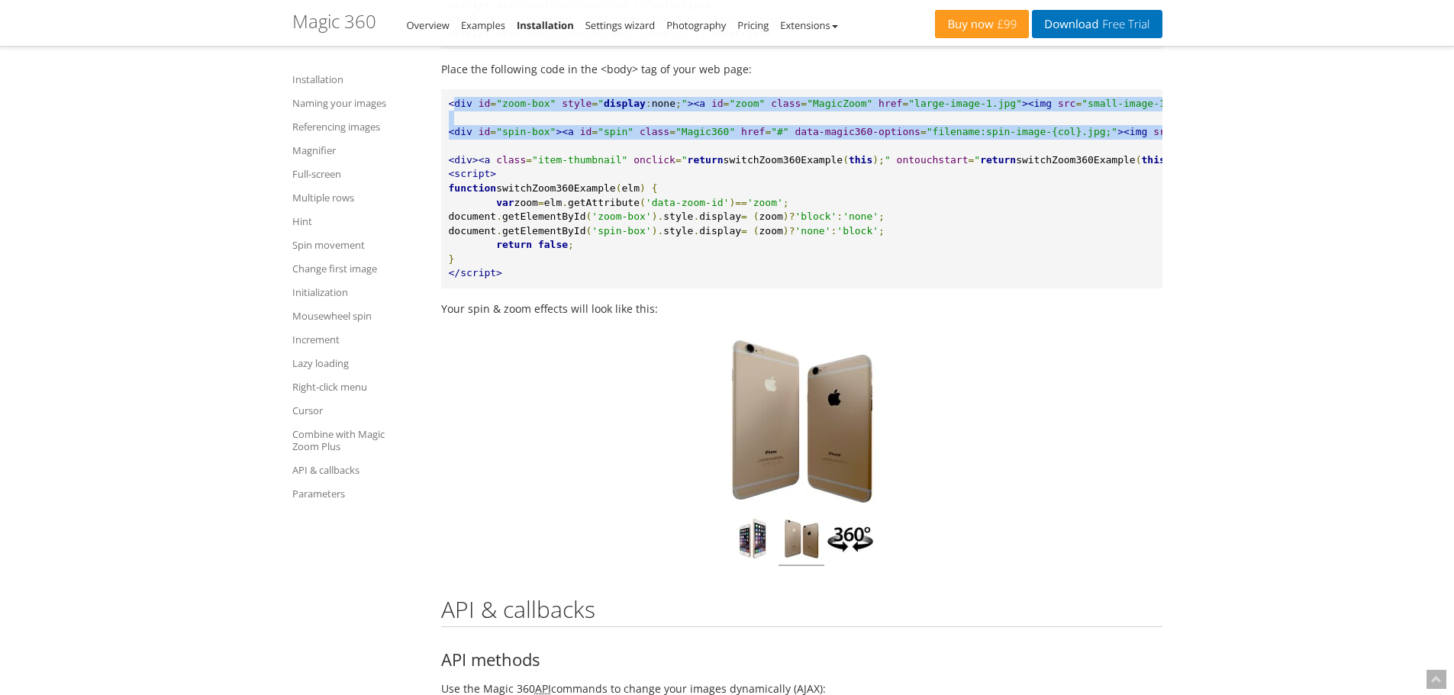
drag, startPoint x: 477, startPoint y: 208, endPoint x: 456, endPoint y: 169, distance: 44.7
click at [456, 169] on pre "<div id = "zoom-box" style = " display : none ; " ><a id = "zoom" class = "Magi…" at bounding box center [801, 188] width 721 height 199
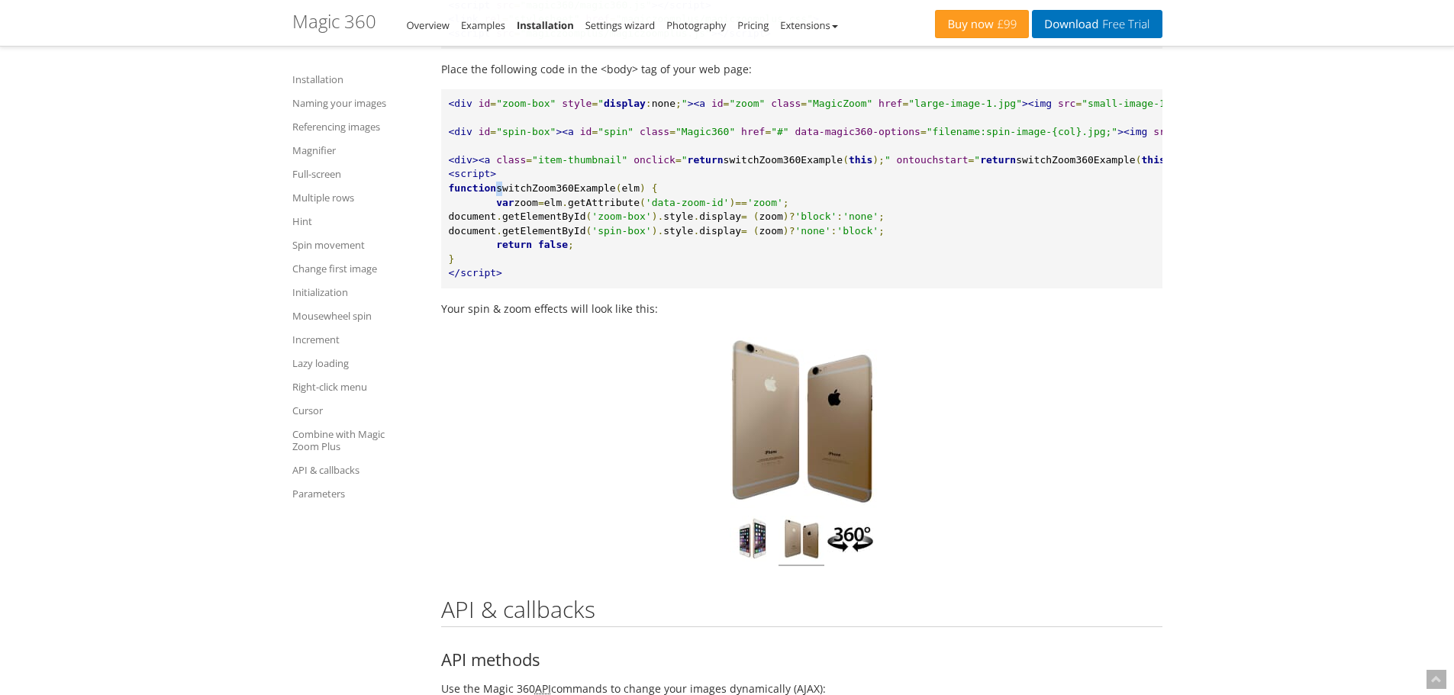
click at [496, 247] on pre "<div id = "zoom-box" style = " display : none ; " ><a id = "zoom" class = "Magi…" at bounding box center [801, 188] width 721 height 199
click at [508, 234] on pre "<div id = "zoom-box" style = " display : none ; " ><a id = "zoom" class = "Magi…" at bounding box center [801, 188] width 721 height 199
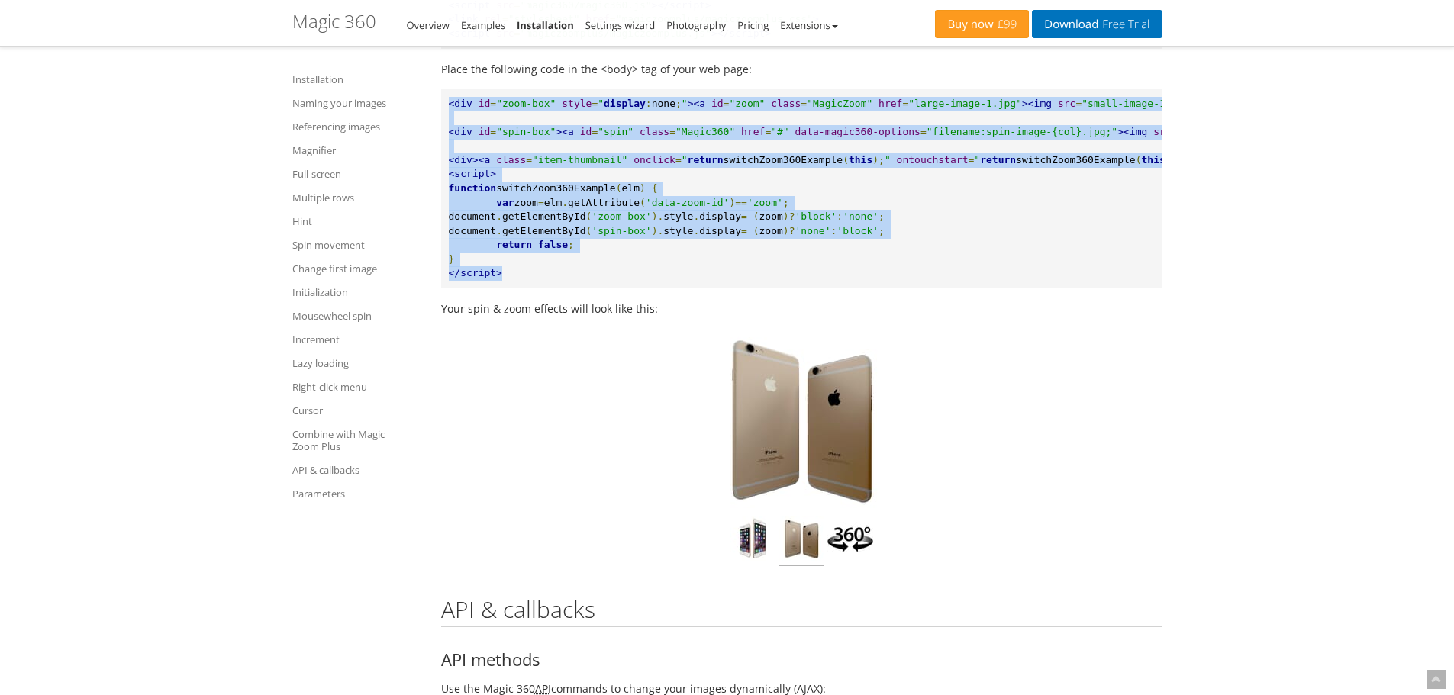
drag, startPoint x: 504, startPoint y: 337, endPoint x: 438, endPoint y: 148, distance: 199.6
copy pre "<div id = "zoom-box" style = " display : none ; " ><a id = "zoom" class = "Magi…"
click at [558, 166] on span ""item-thumbnail"" at bounding box center [579, 159] width 95 height 11
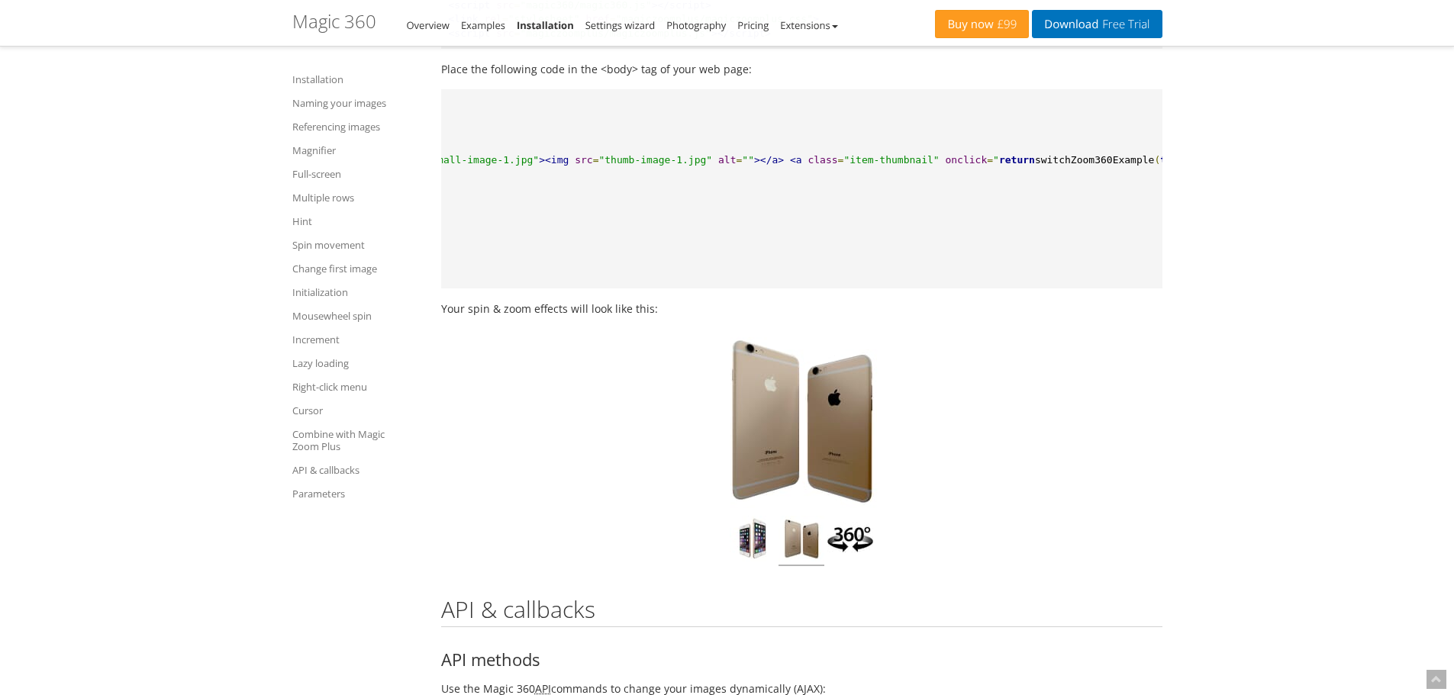
scroll to position [0, 0]
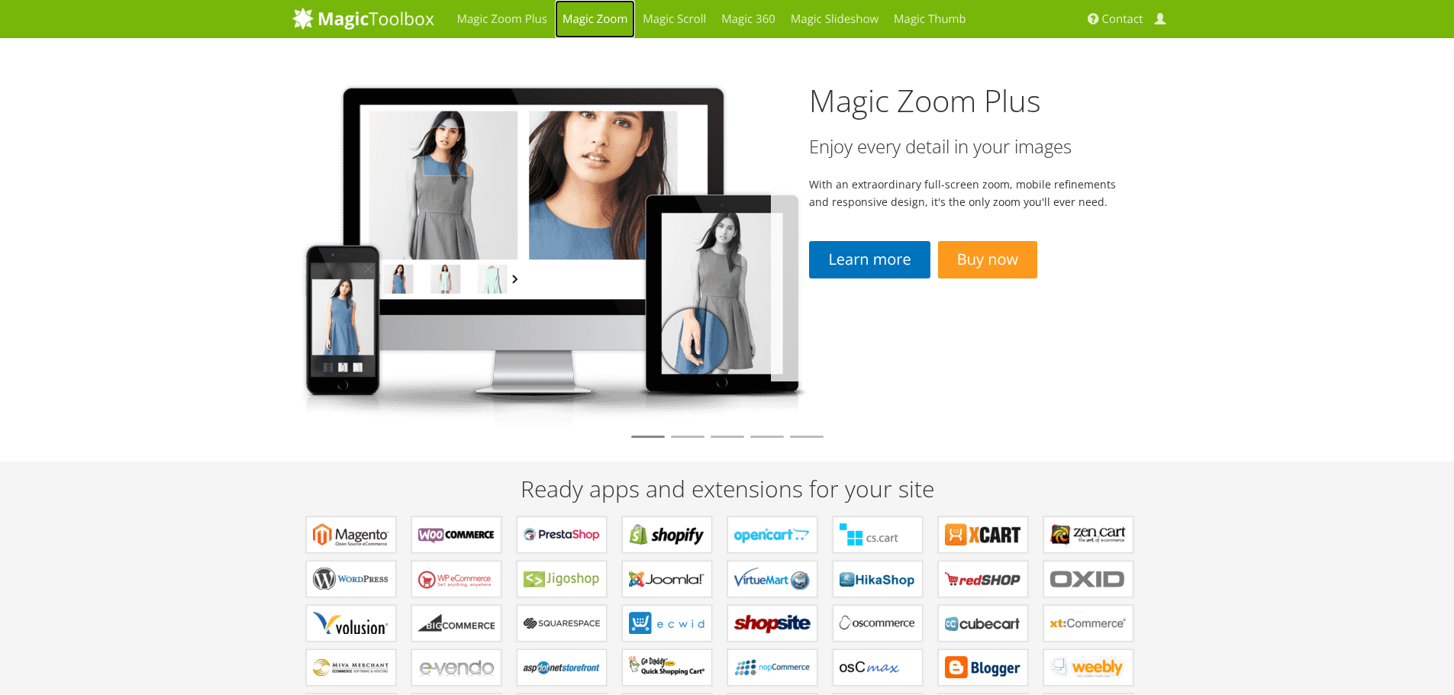
click at [593, 22] on link "Magic Zoom" at bounding box center [595, 19] width 80 height 38
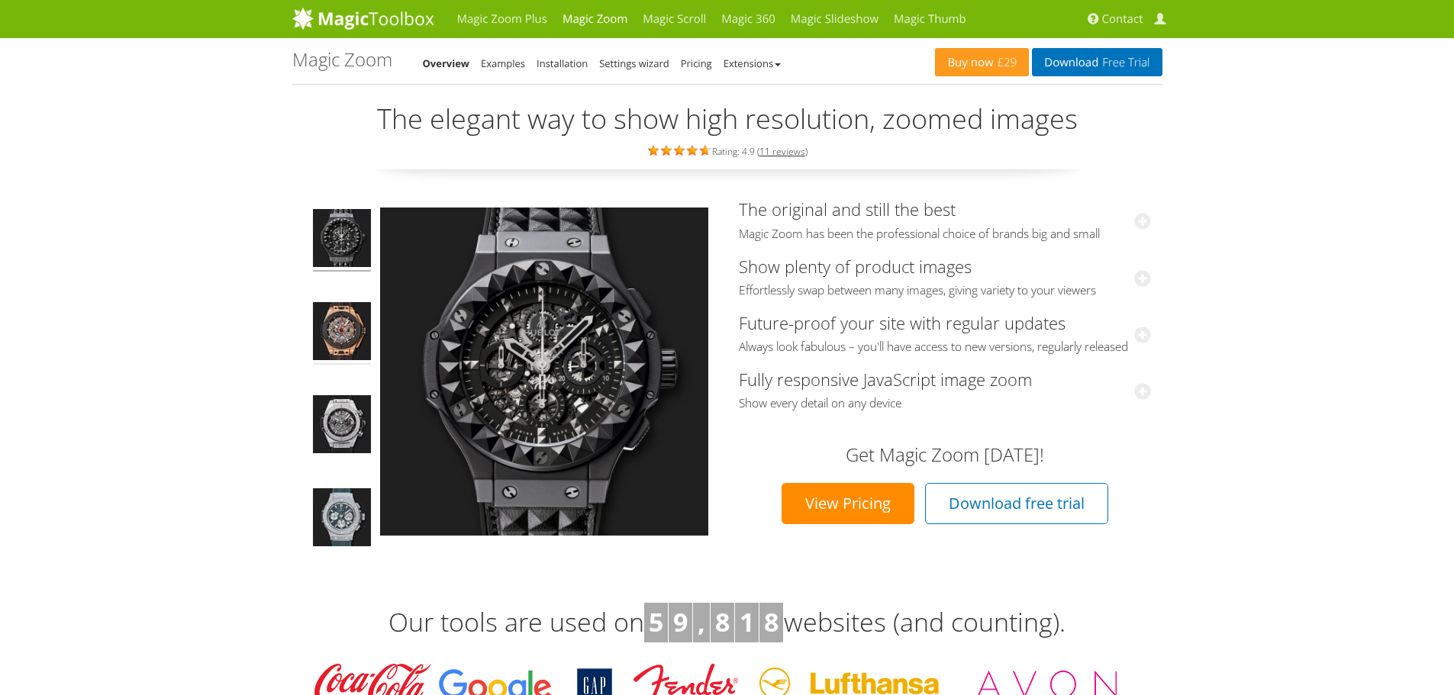
click at [329, 342] on img at bounding box center [342, 333] width 58 height 63
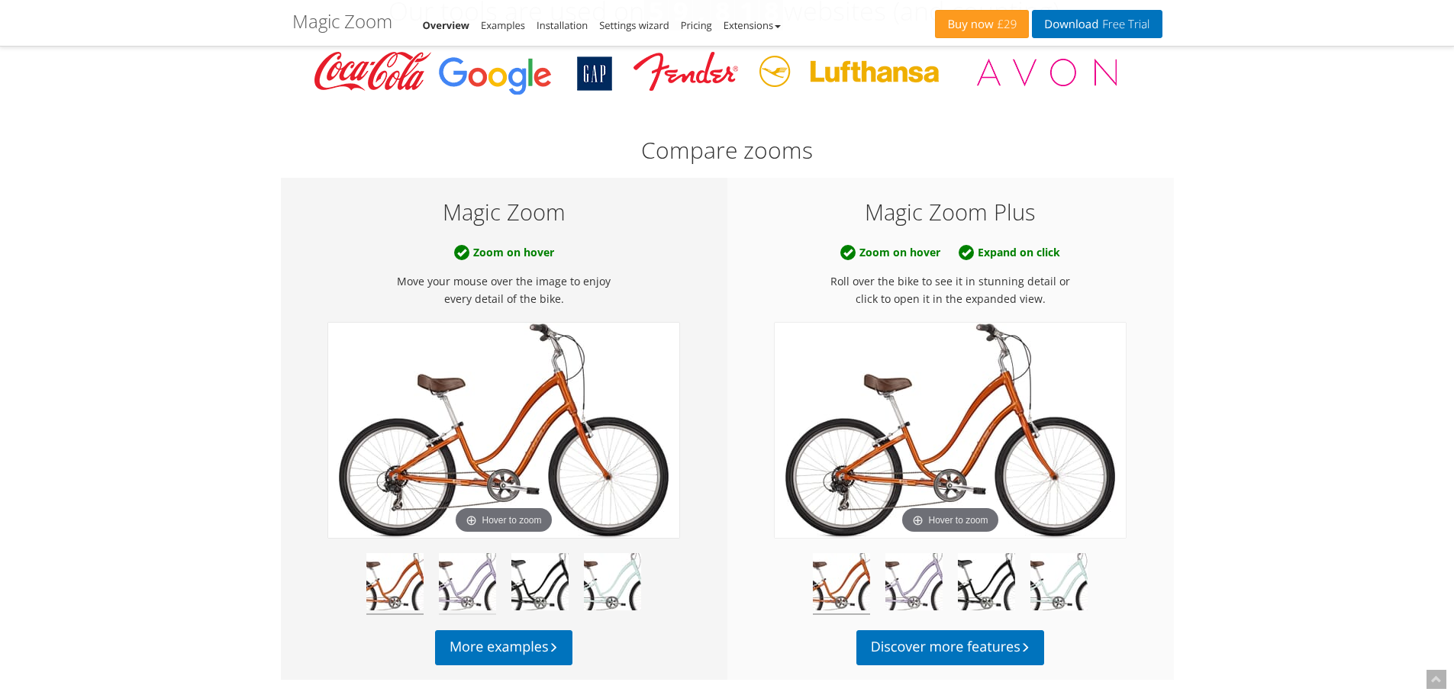
scroll to position [763, 0]
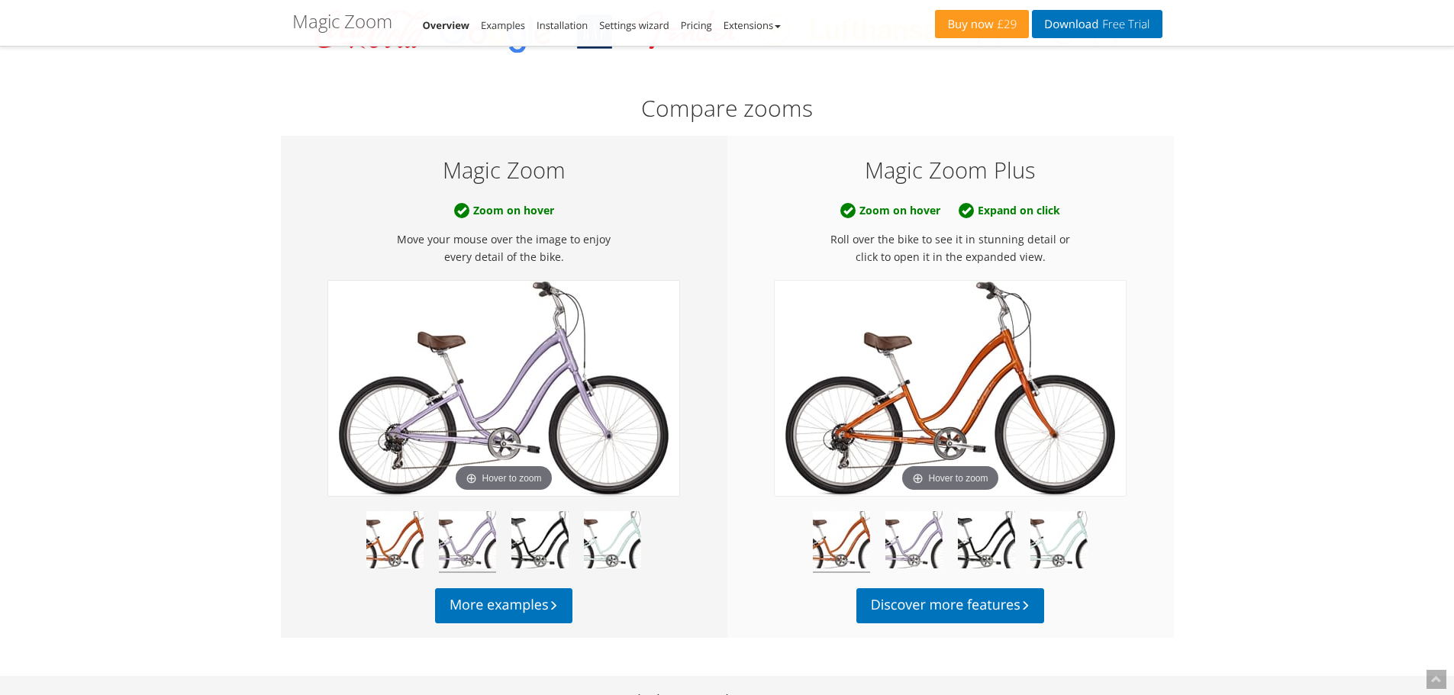
scroll to position [611, 0]
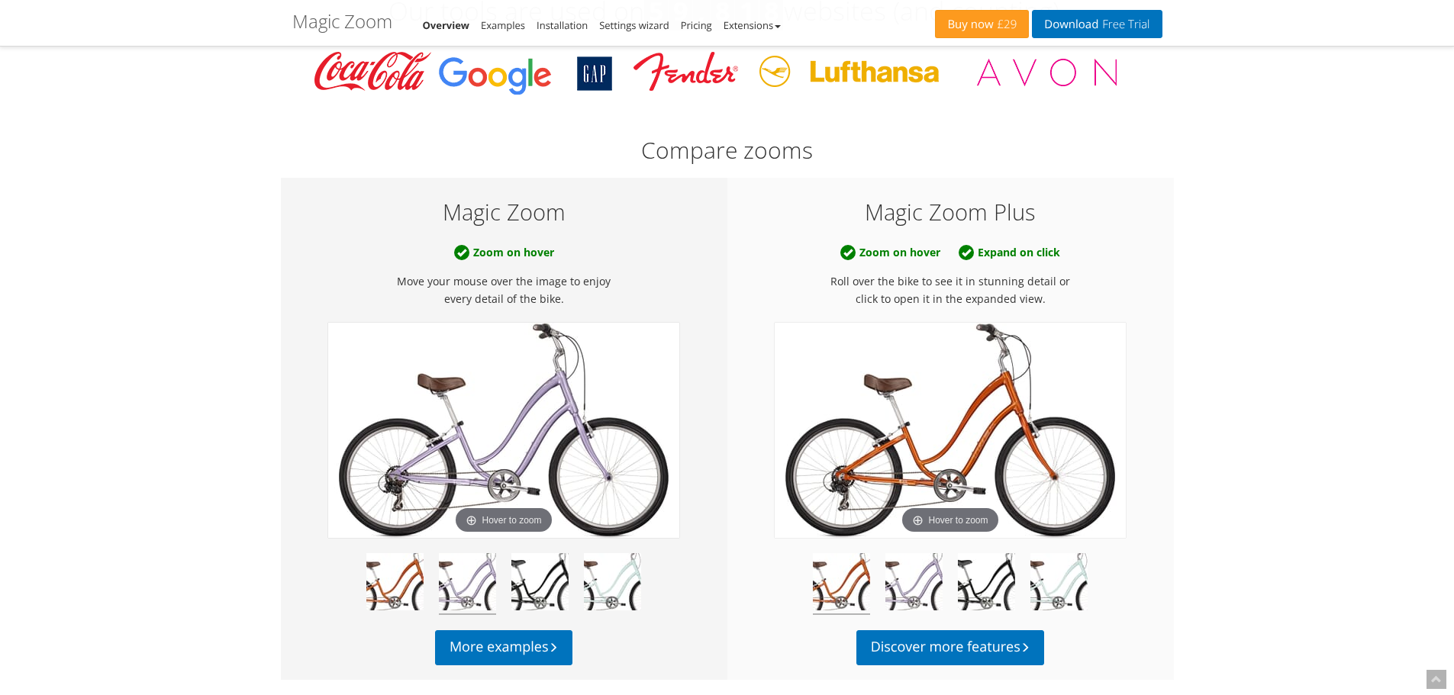
click at [466, 586] on img at bounding box center [467, 584] width 57 height 62
click at [381, 595] on img at bounding box center [394, 584] width 57 height 62
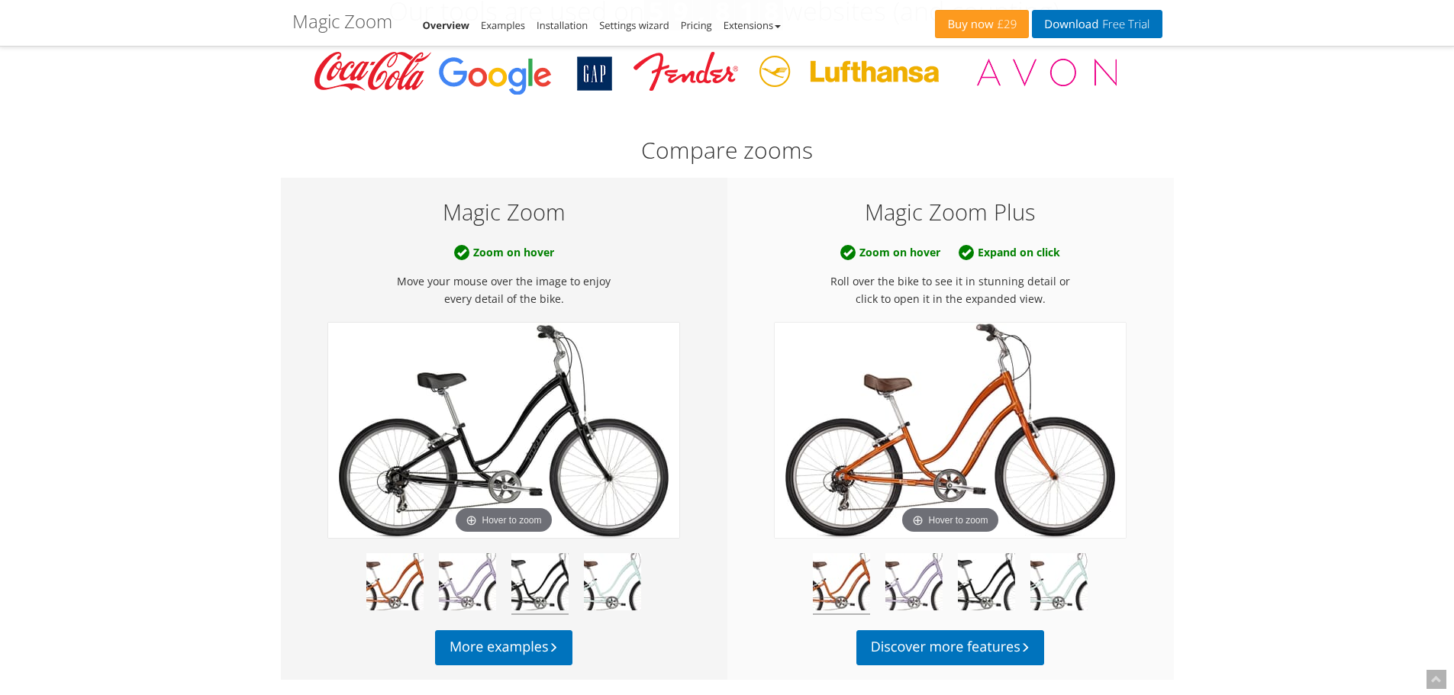
click at [527, 581] on img at bounding box center [539, 584] width 57 height 62
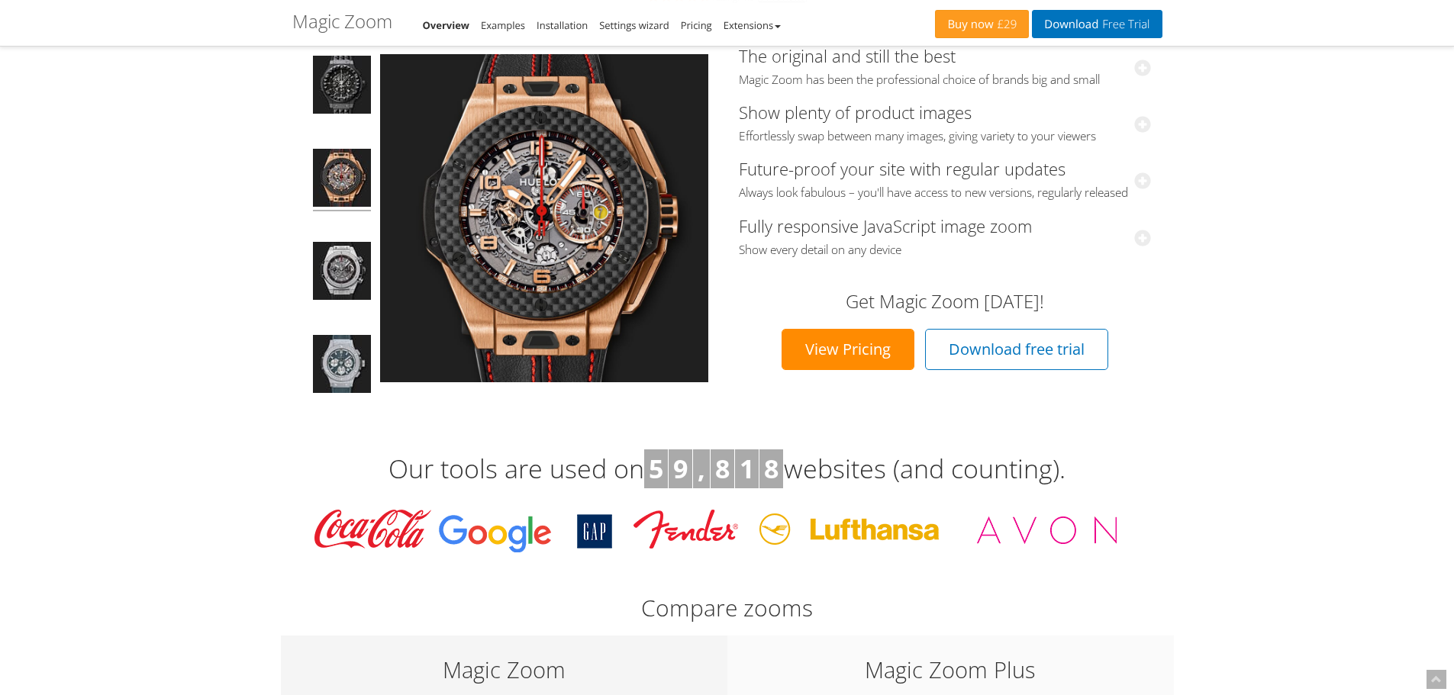
scroll to position [0, 0]
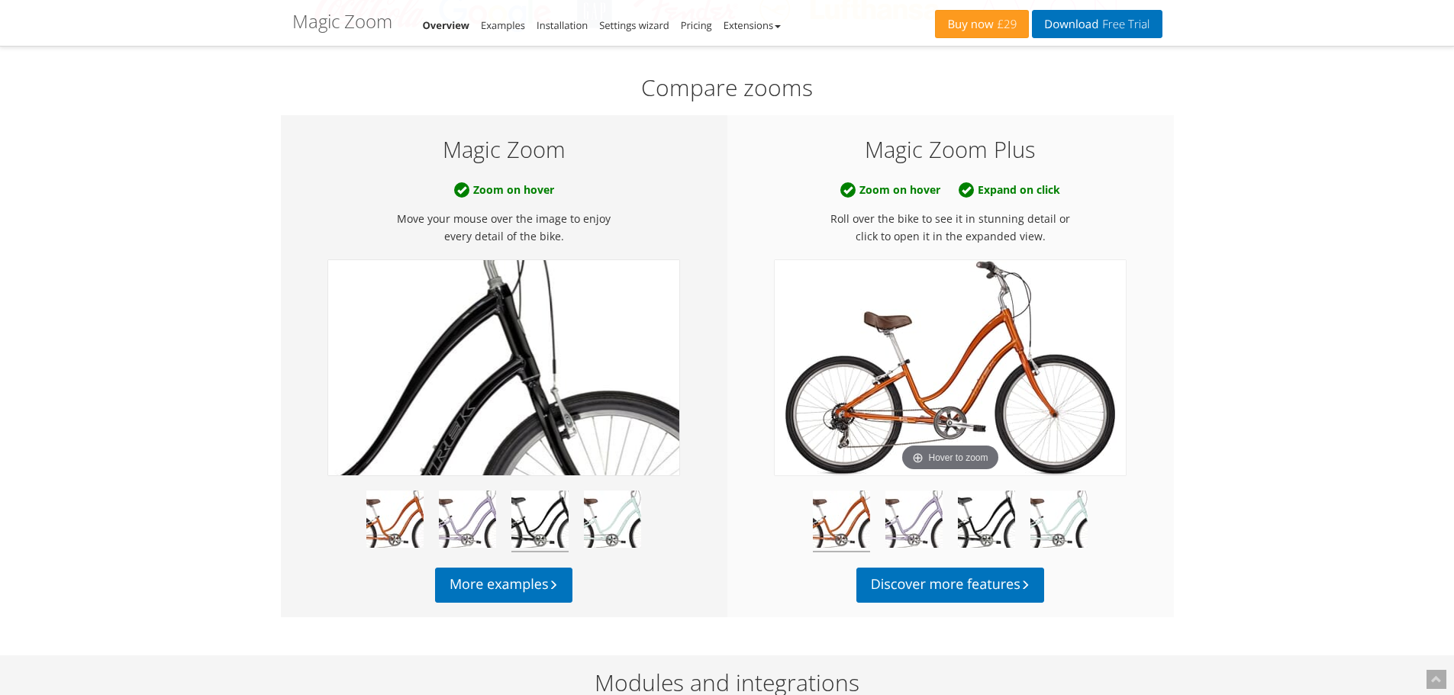
scroll to position [687, 0]
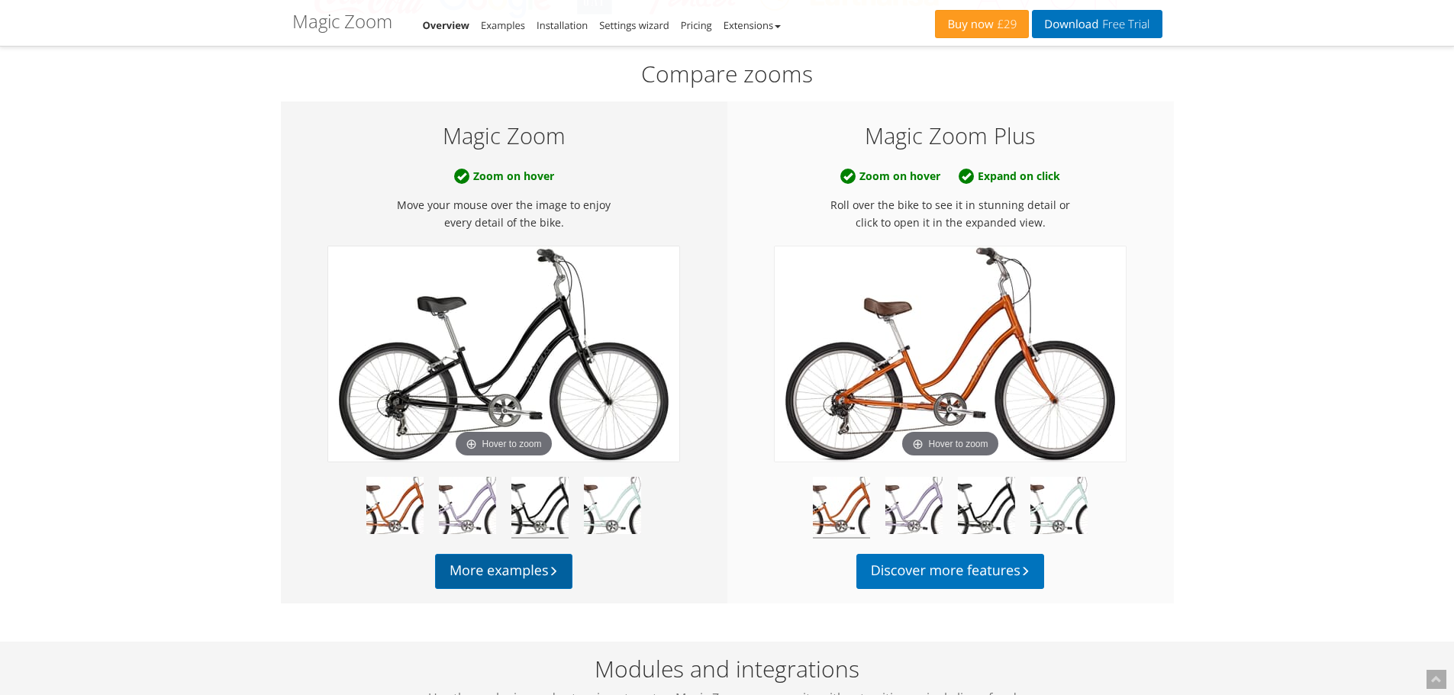
click at [497, 571] on link "More examples" at bounding box center [503, 571] width 137 height 35
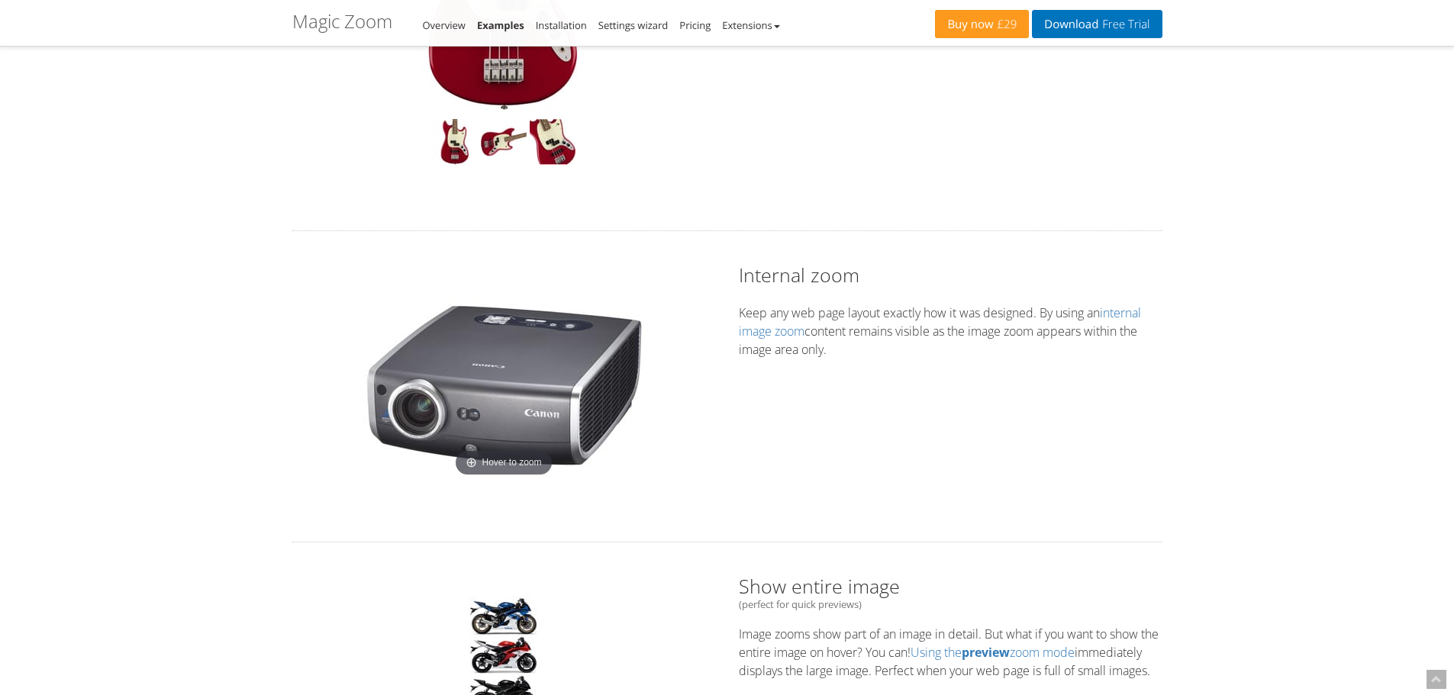
scroll to position [840, 0]
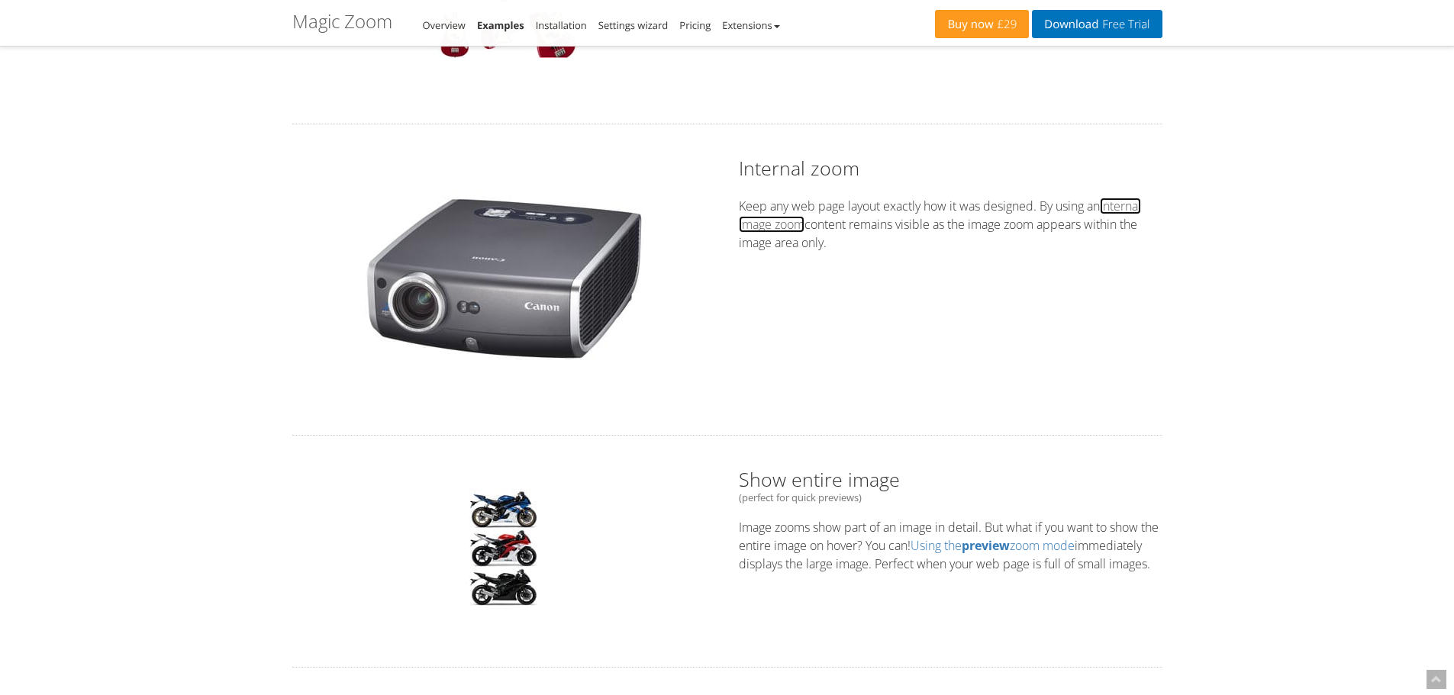
click at [771, 228] on link "internal image zoom" at bounding box center [940, 215] width 402 height 35
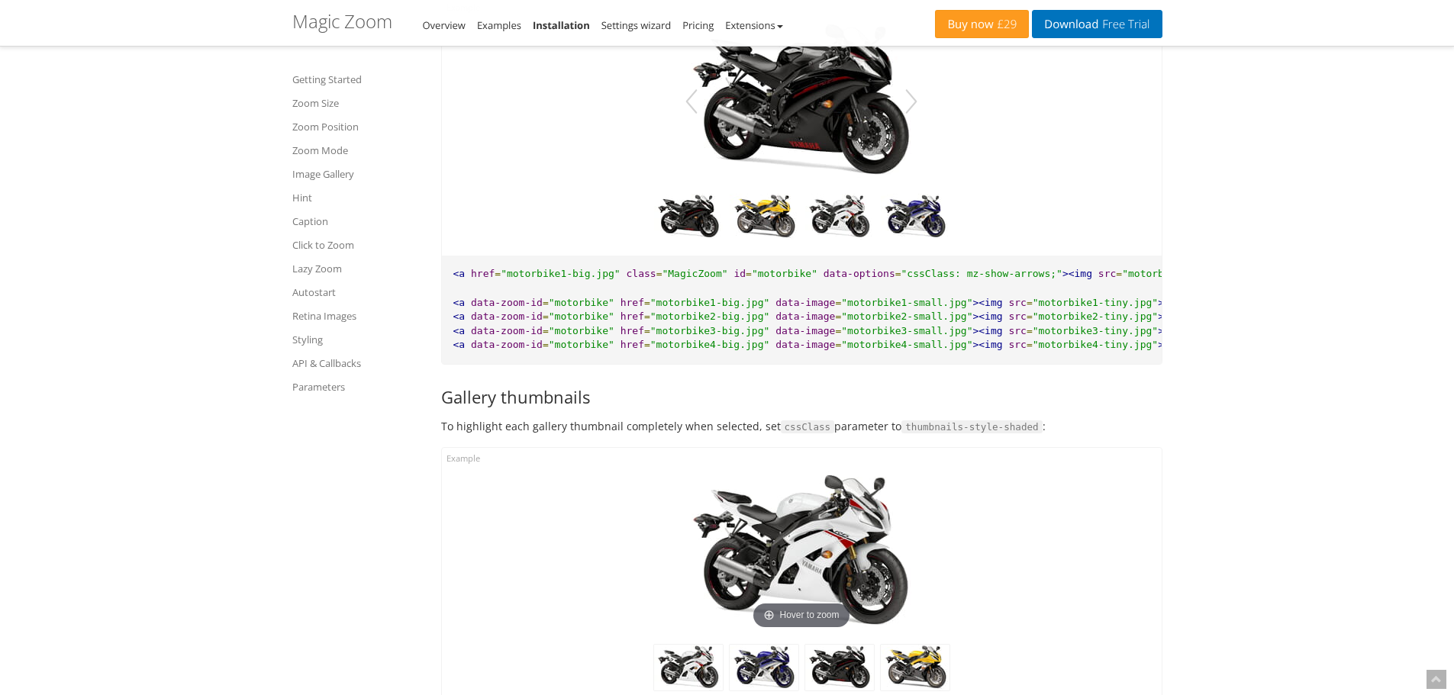
scroll to position [5924, 0]
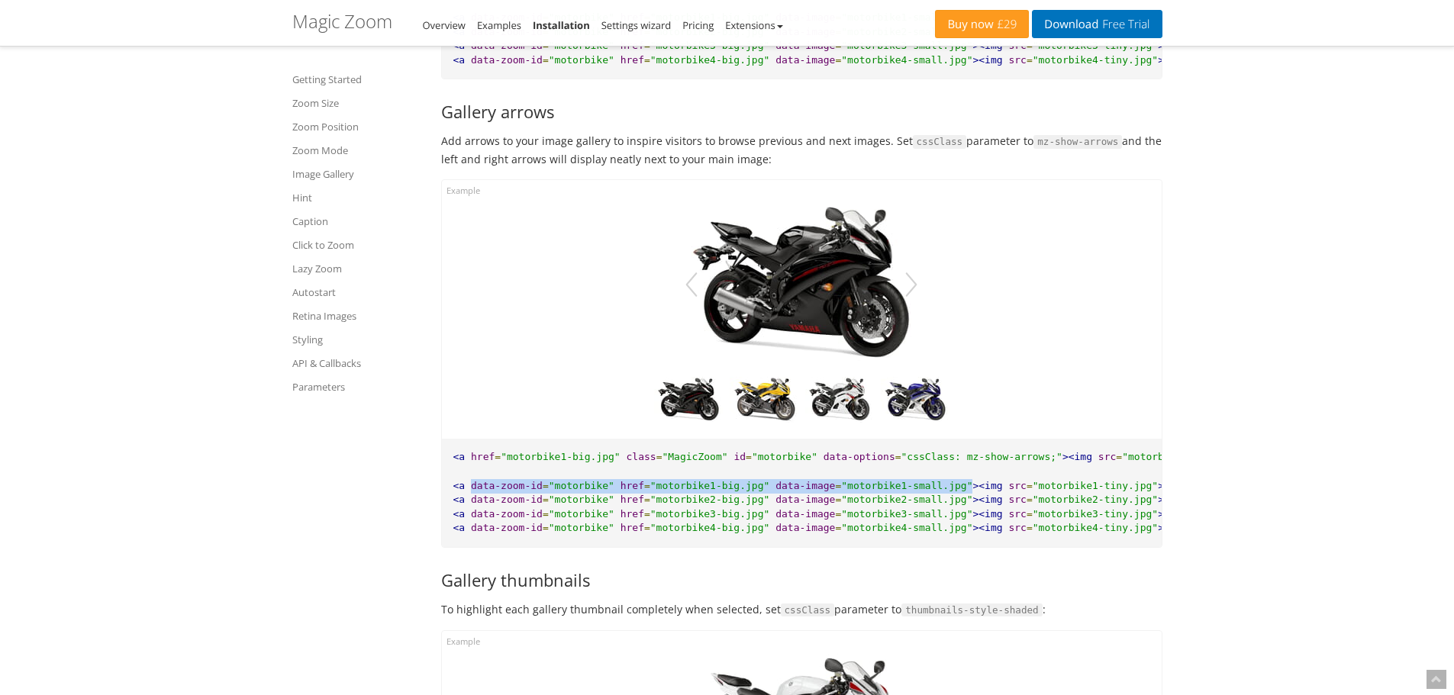
drag, startPoint x: 467, startPoint y: 504, endPoint x: 927, endPoint y: 500, distance: 460.3
click at [927, 500] on pre "<a href = "motorbike1-big.jpg" class = "MagicZoom" id = "motorbike" data-option…" at bounding box center [802, 493] width 720 height 108
copy pre "data-zoom-id = "motorbike" href = "motorbike1-big.jpg" data-image = "motorbike1…"
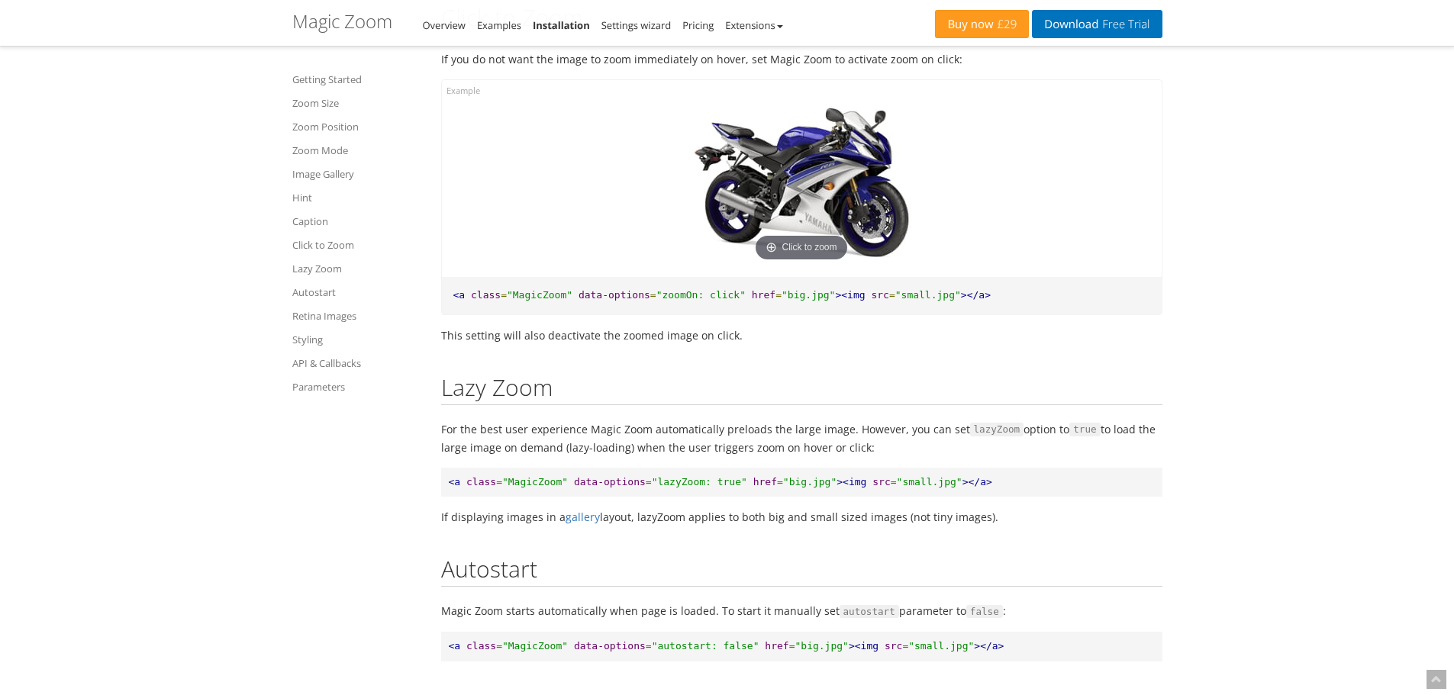
scroll to position [8367, 0]
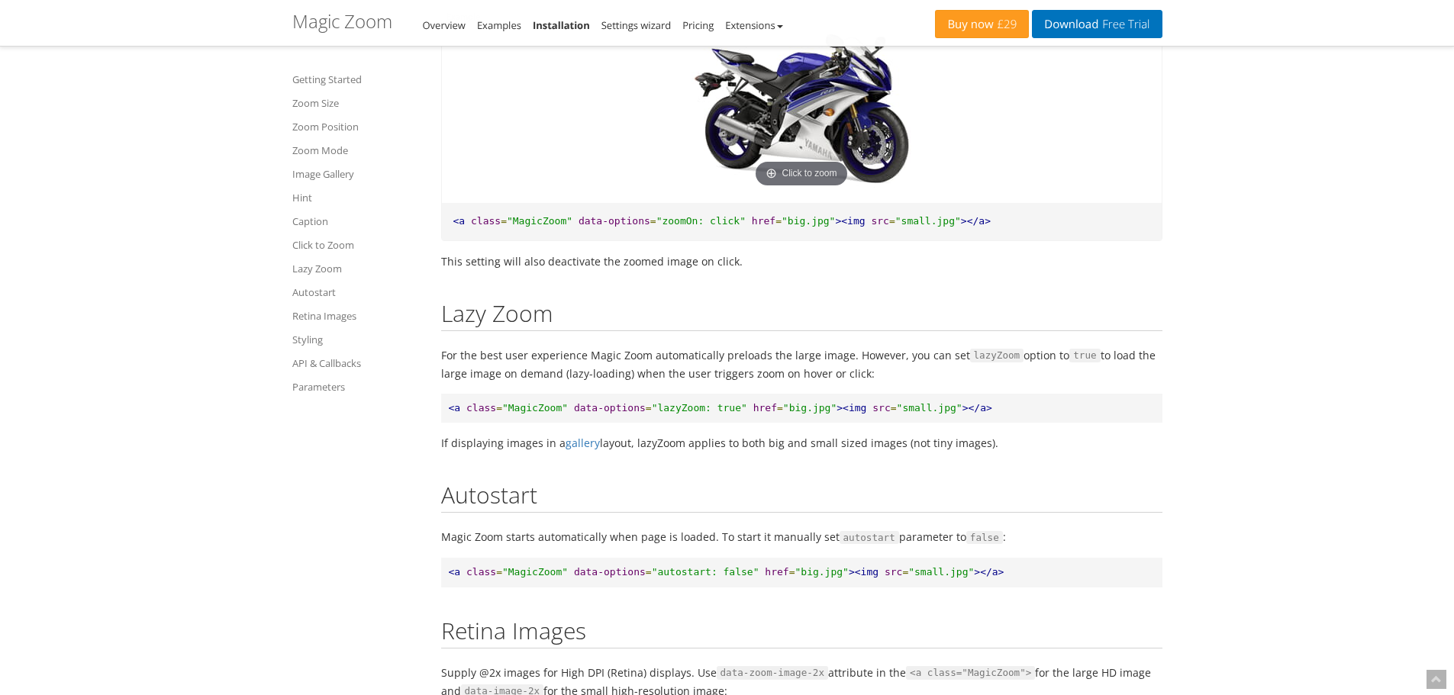
click at [796, 189] on img at bounding box center [801, 110] width 244 height 163
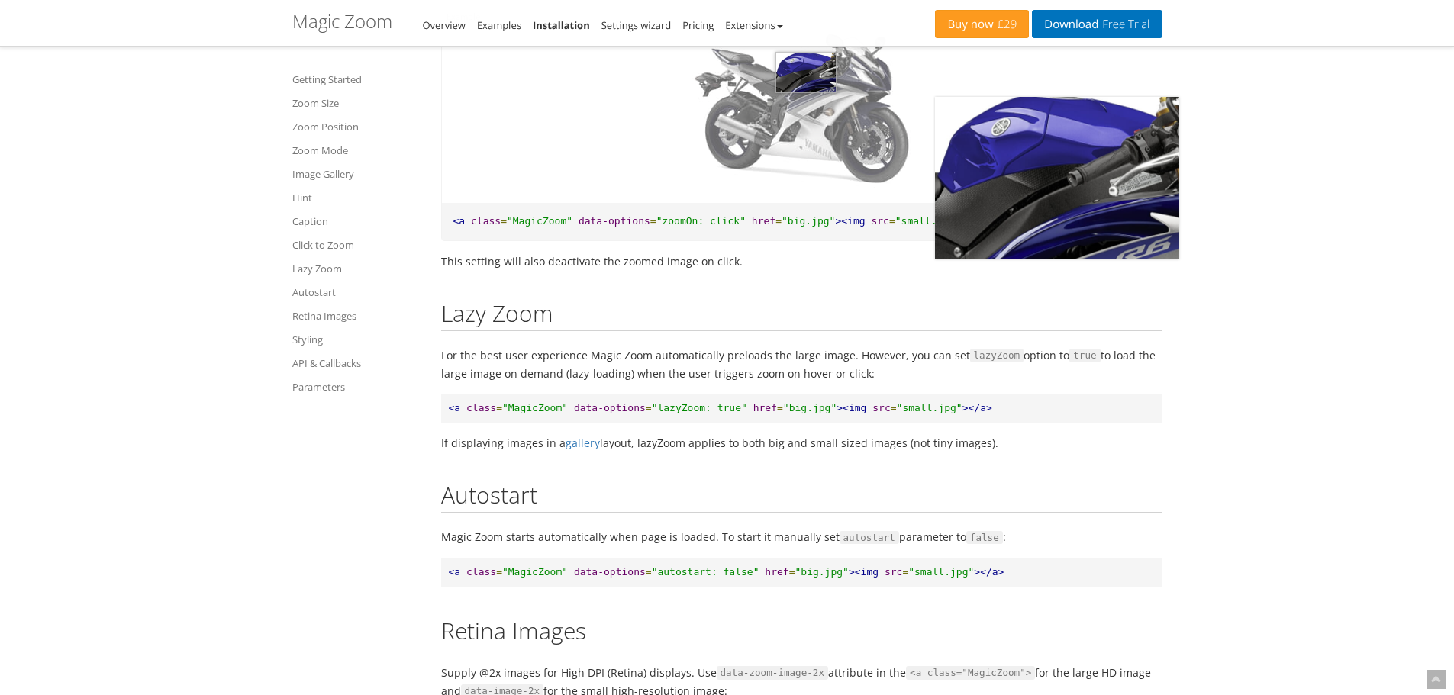
click at [806, 140] on img at bounding box center [801, 110] width 244 height 163
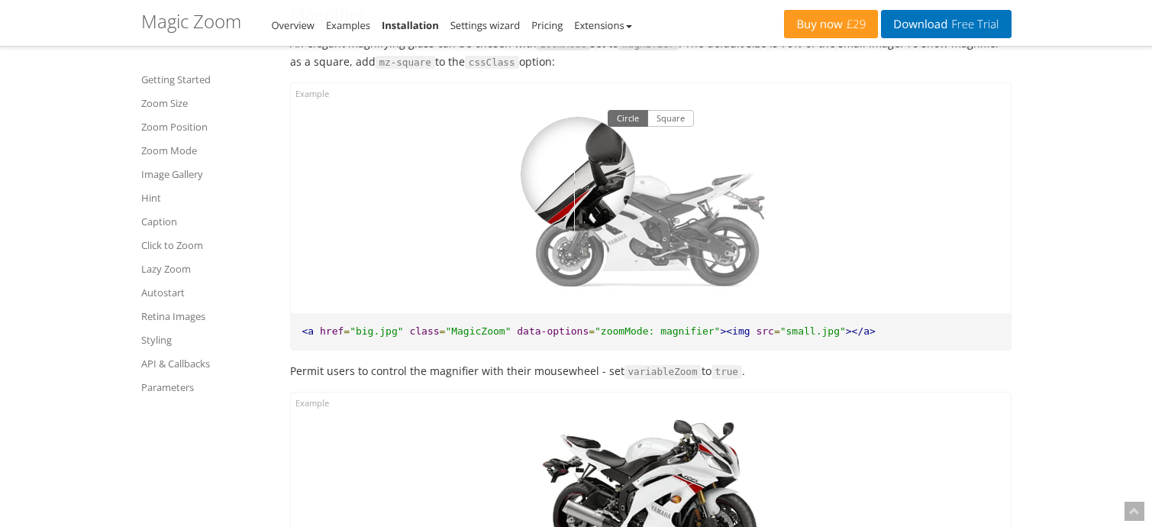
scroll to position [4045, 0]
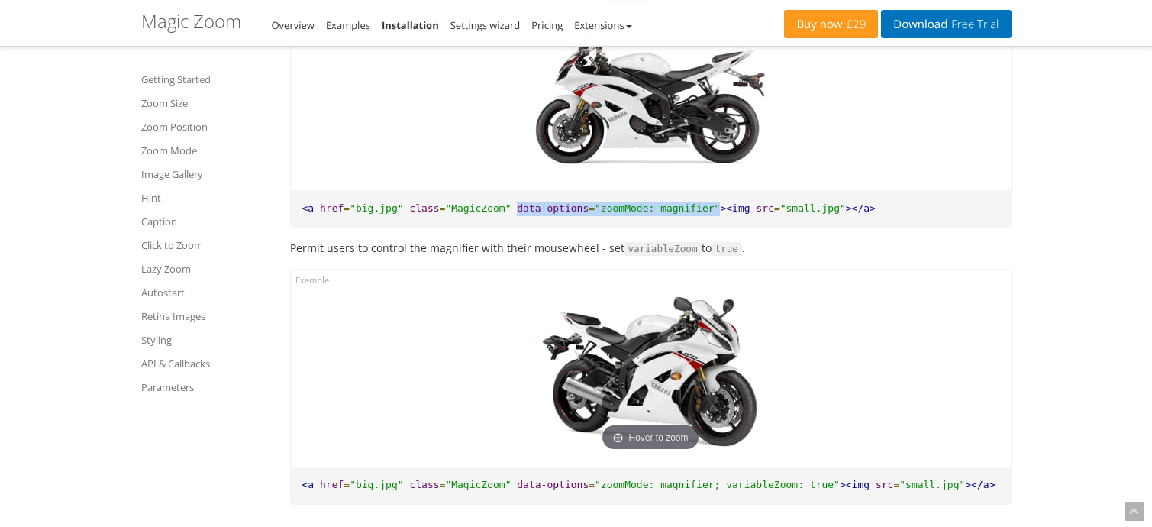
drag, startPoint x: 498, startPoint y: 214, endPoint x: 685, endPoint y: 214, distance: 187.8
click at [685, 214] on pre "<a href = "big.jpg" class = "MagicZoom" data-options = "zoomMode: magnifier" ><…" at bounding box center [651, 208] width 720 height 37
copy pre "data-options = "zoomMode: magnifier""
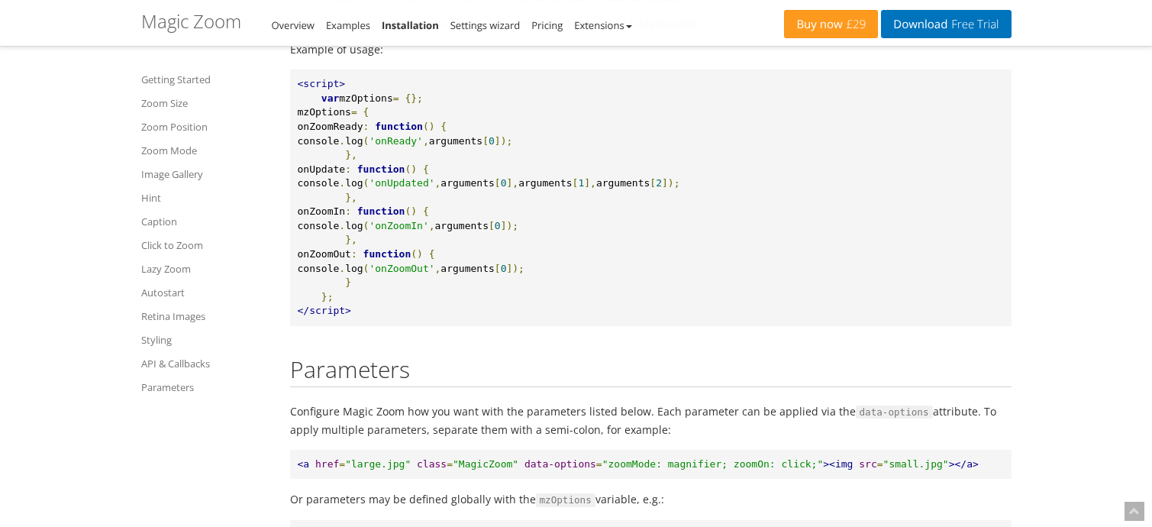
scroll to position [11144, 0]
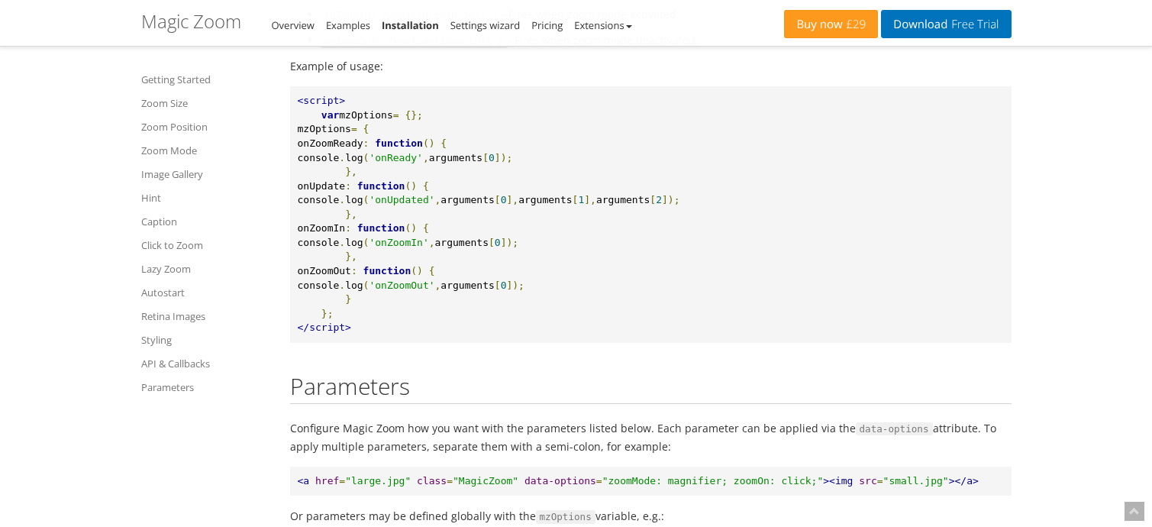
drag, startPoint x: 343, startPoint y: 185, endPoint x: 401, endPoint y: 183, distance: 58.8
click at [401, 183] on pre "<script> var mzOptions = {}; mzOptions = { onZoomReady : function () { console …" at bounding box center [650, 214] width 721 height 256
copy span "onZoomReady"
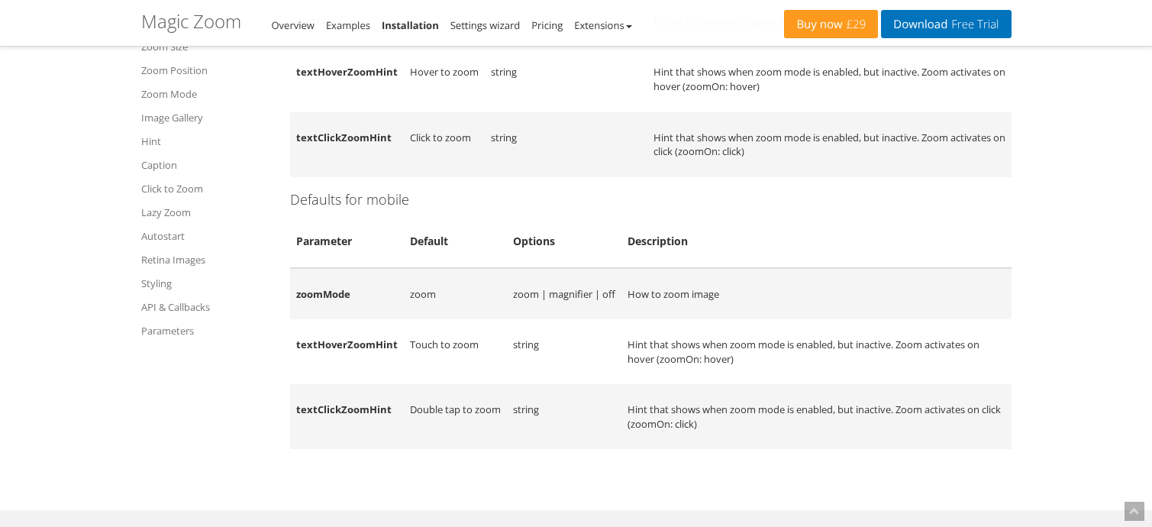
scroll to position [13129, 0]
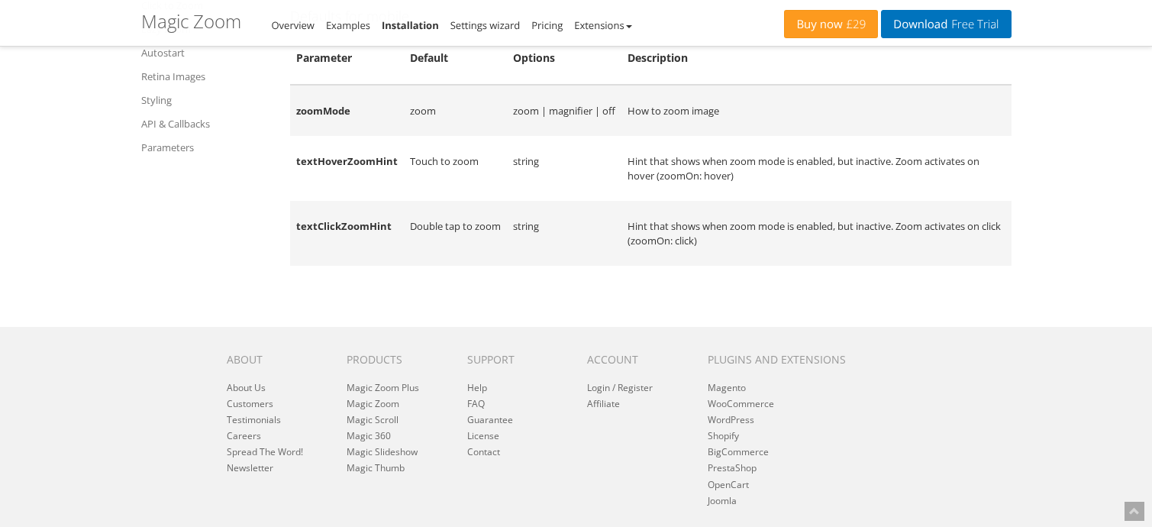
drag, startPoint x: 25, startPoint y: 92, endPoint x: 25, endPoint y: 76, distance: 16.0
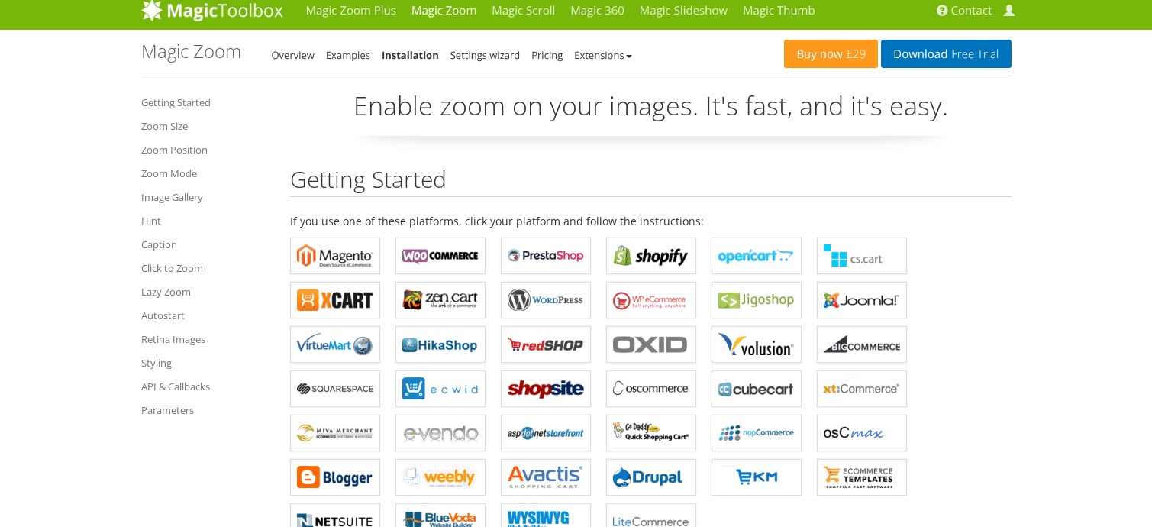
scroll to position [0, 0]
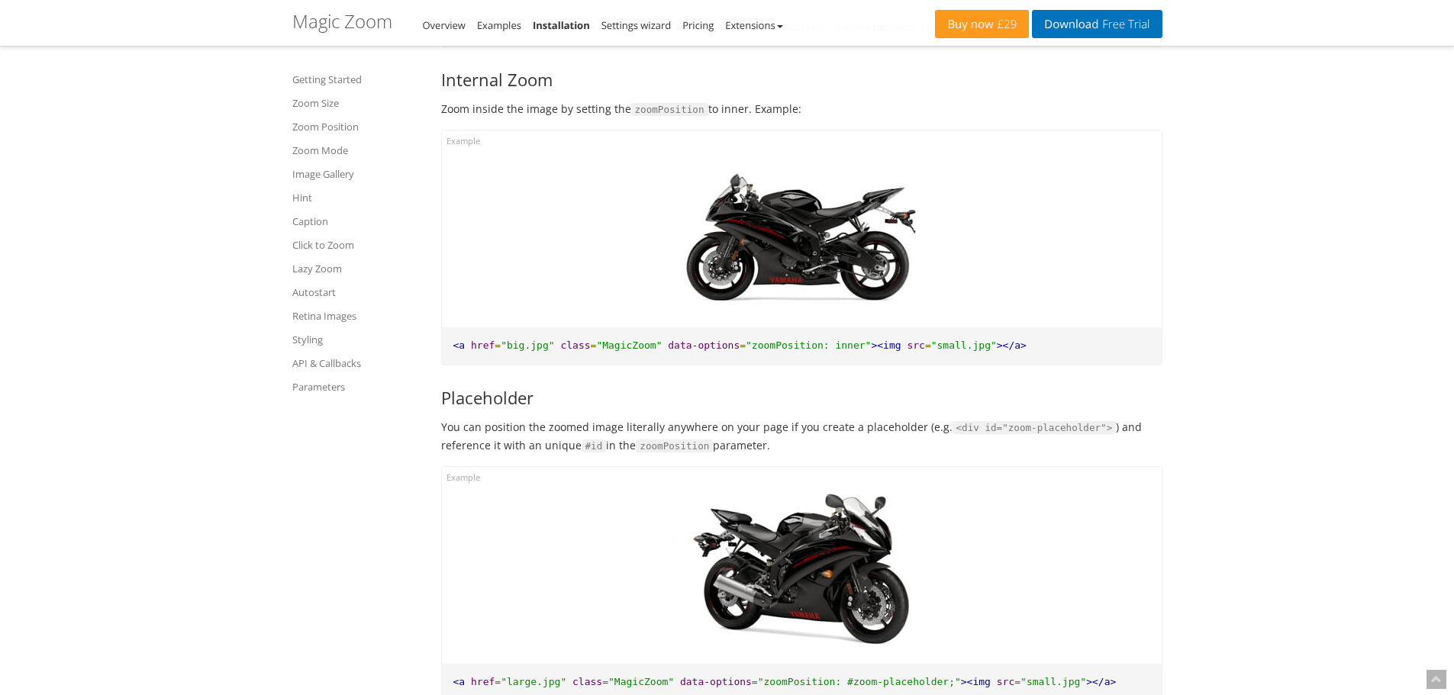
scroll to position [2299, 0]
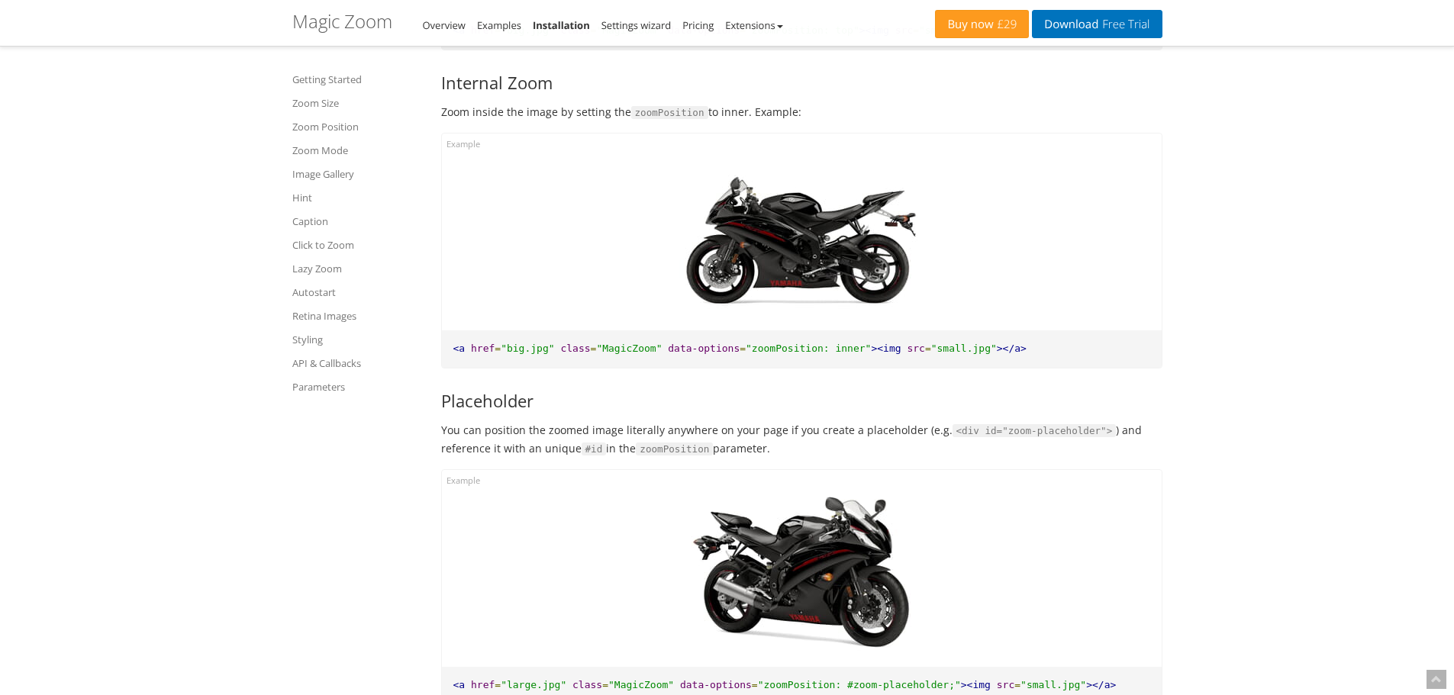
click at [608, 410] on h3 "Placeholder" at bounding box center [801, 401] width 721 height 18
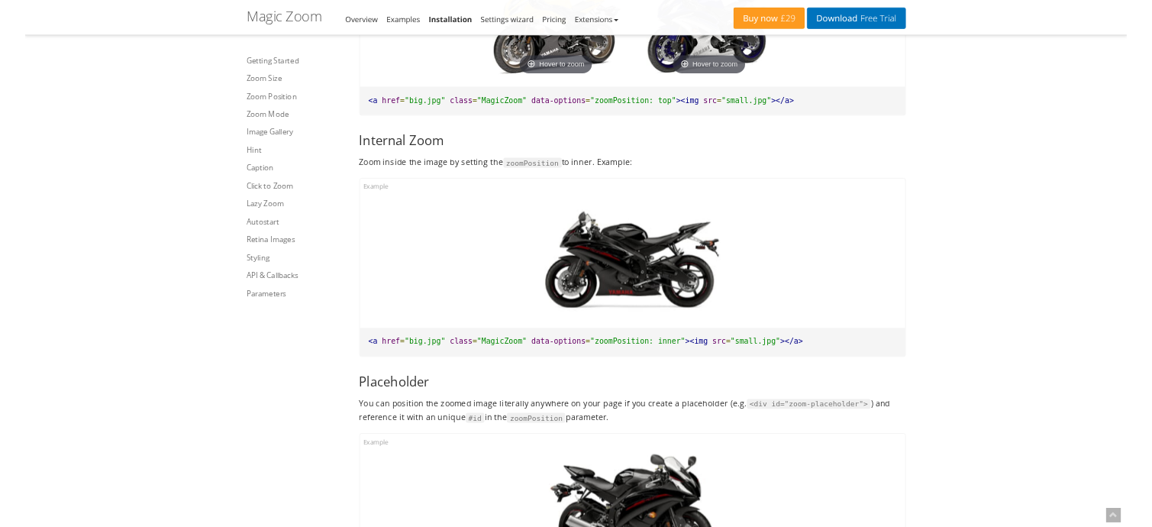
scroll to position [2223, 0]
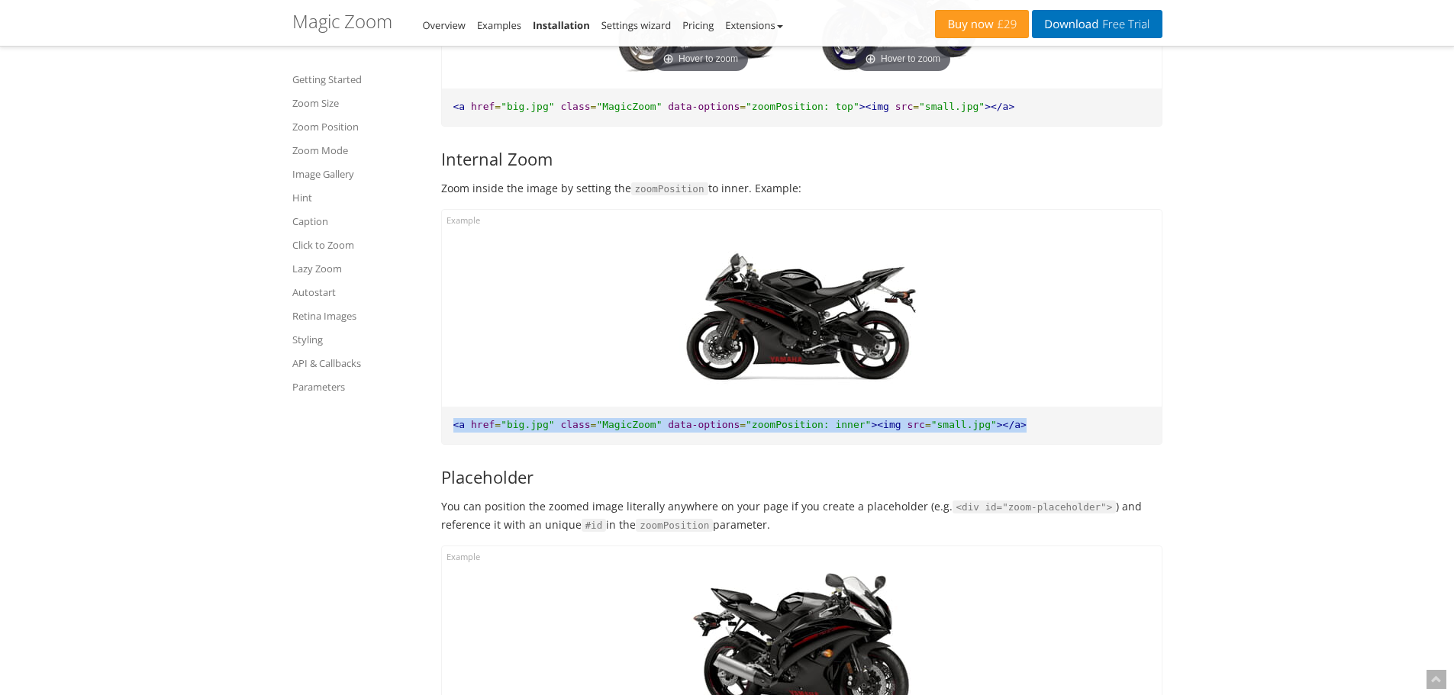
drag, startPoint x: 452, startPoint y: 426, endPoint x: 1059, endPoint y: 431, distance: 606.8
click at [1059, 431] on pre "<a href = "big.jpg" class = "MagicZoom" data-options = "zoomPosition: inner" ><…" at bounding box center [802, 425] width 720 height 37
copy pre "<a href = "big.jpg" class = "MagicZoom" data-options = "zoomPosition: inner" ><…"
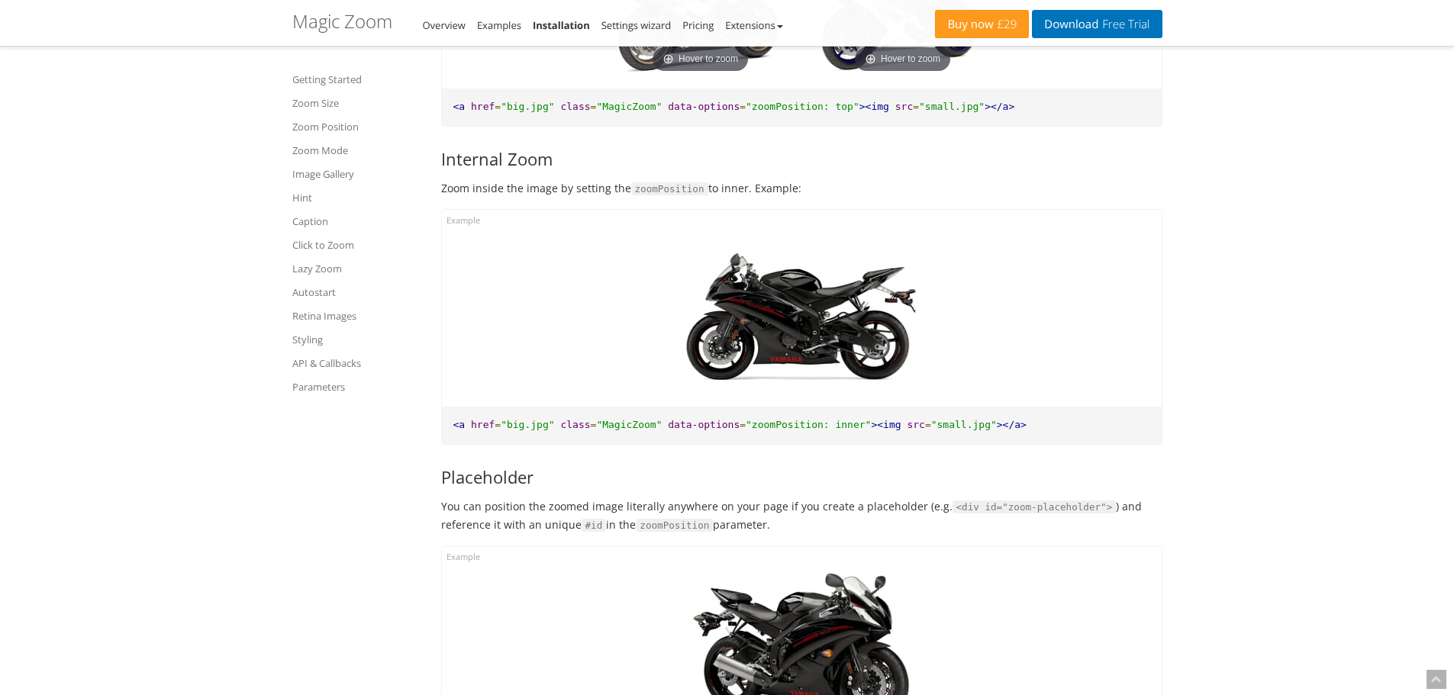
click at [887, 160] on h3 "Internal Zoom" at bounding box center [801, 159] width 721 height 18
